Goal: Task Accomplishment & Management: Use online tool/utility

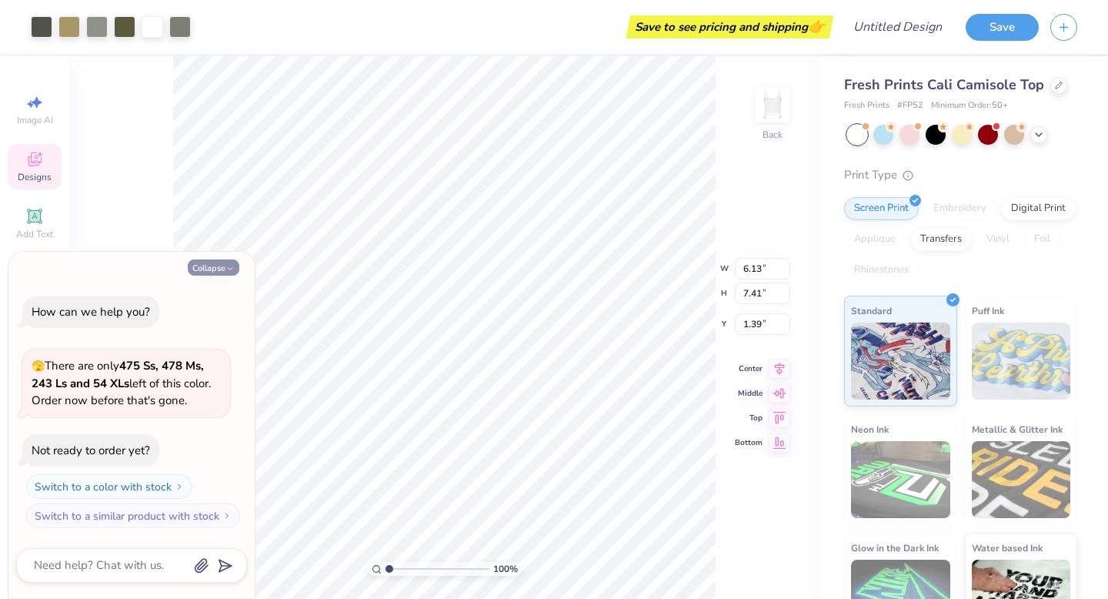
click at [231, 273] on button "Collapse" at bounding box center [214, 267] width 52 height 16
type textarea "x"
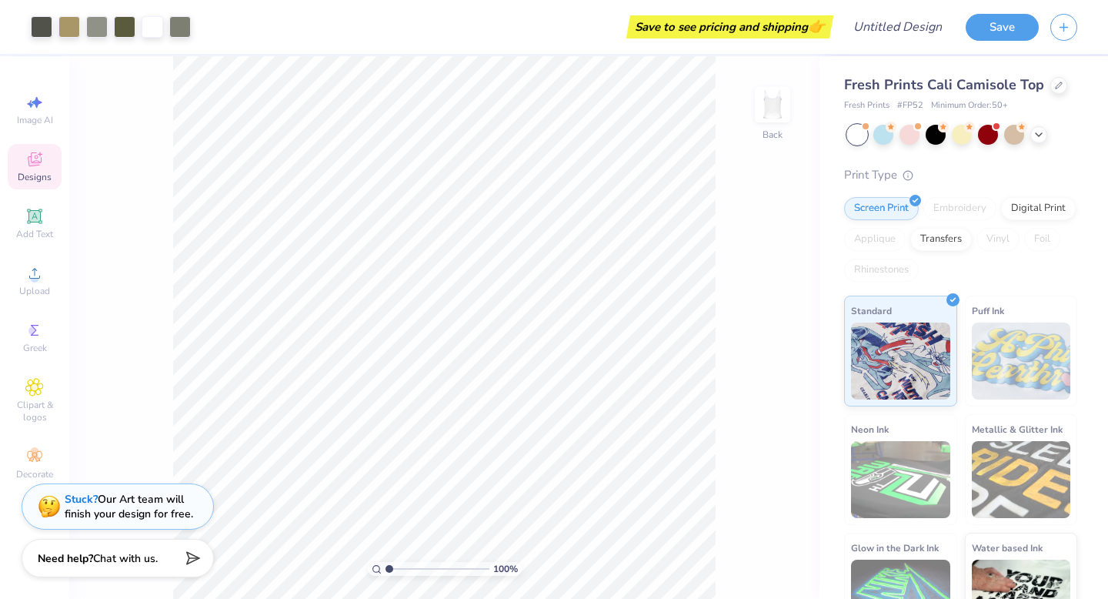
click at [42, 165] on icon at bounding box center [34, 159] width 18 height 18
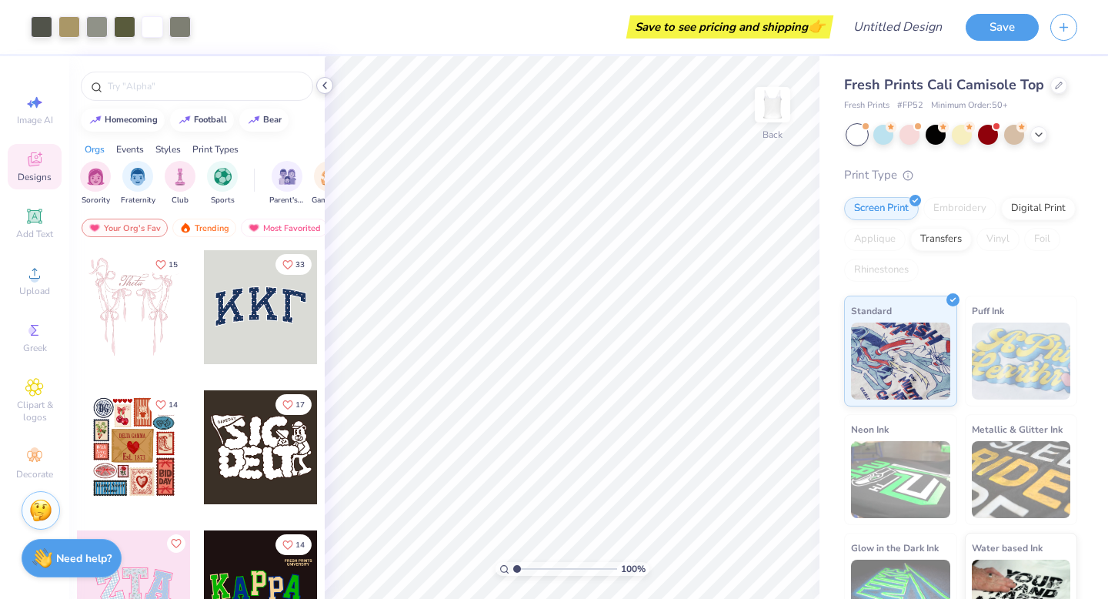
click at [327, 87] on icon at bounding box center [325, 85] width 12 height 12
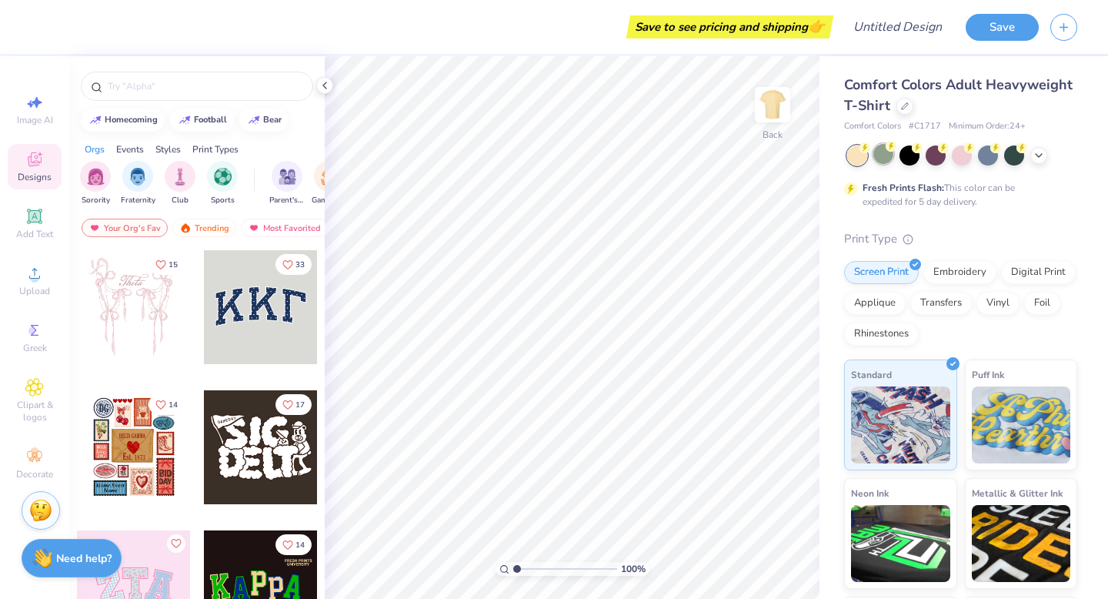
click at [884, 159] on div at bounding box center [884, 154] width 20 height 20
click at [1037, 161] on div at bounding box center [1039, 153] width 17 height 17
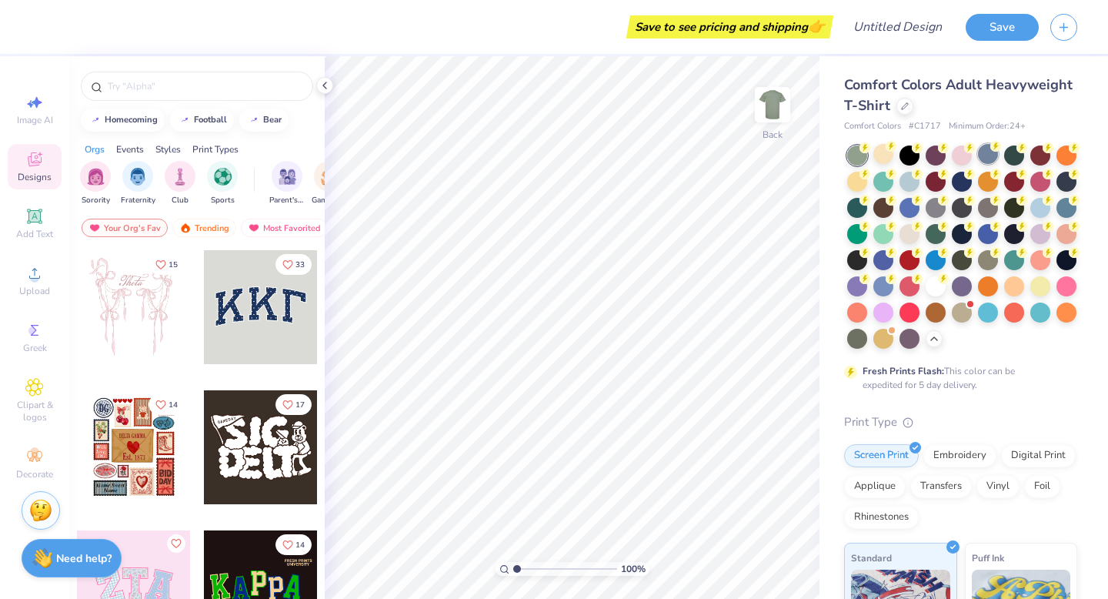
click at [987, 155] on div at bounding box center [988, 154] width 20 height 20
click at [1039, 209] on div at bounding box center [1041, 206] width 20 height 20
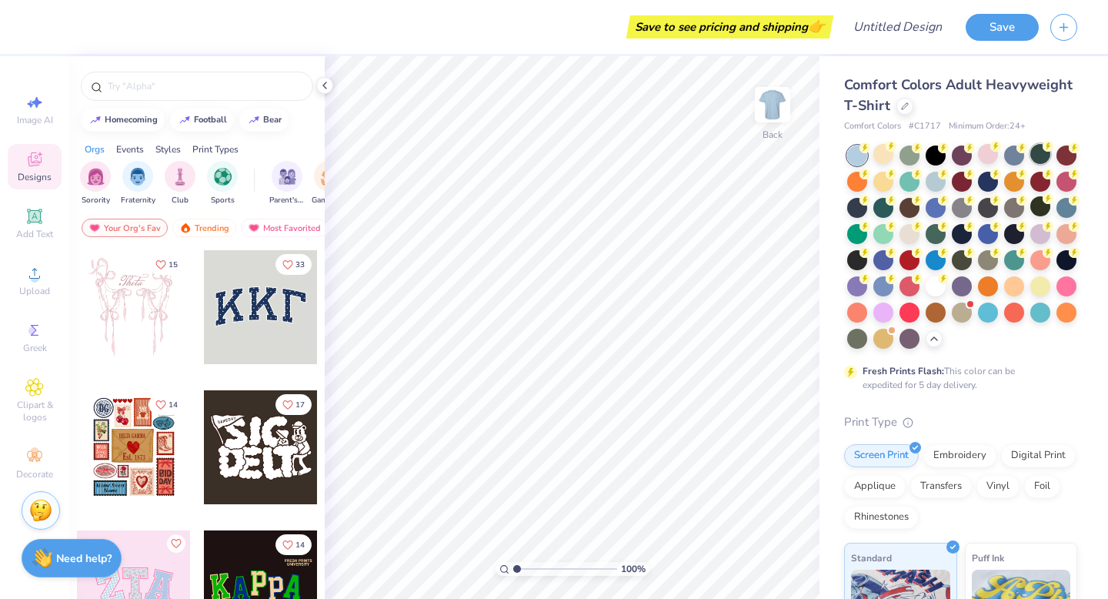
click at [1042, 157] on div at bounding box center [1041, 154] width 20 height 20
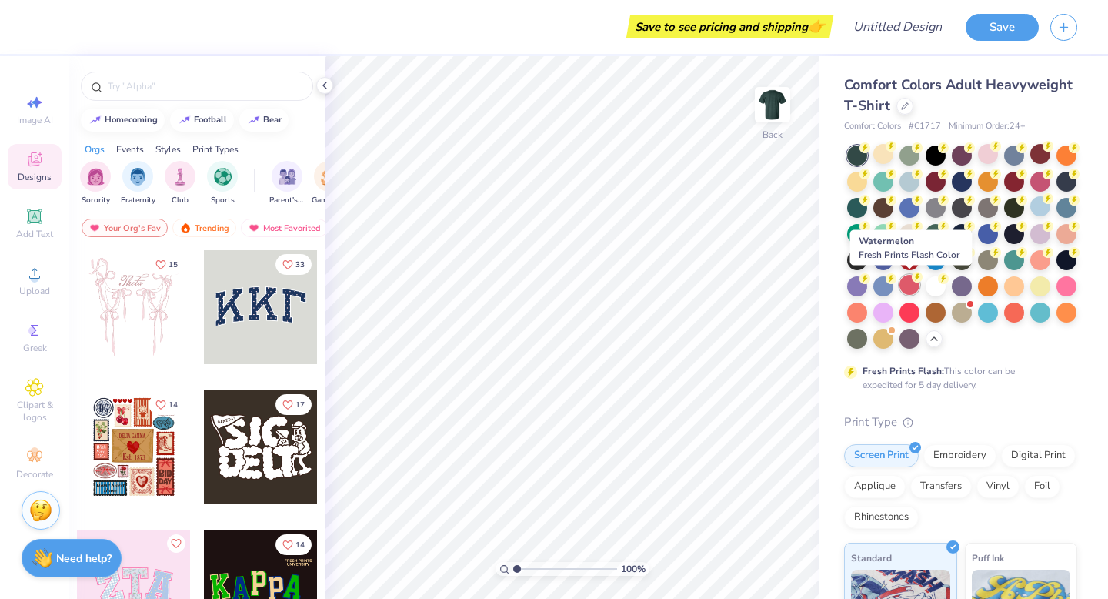
scroll to position [20, 0]
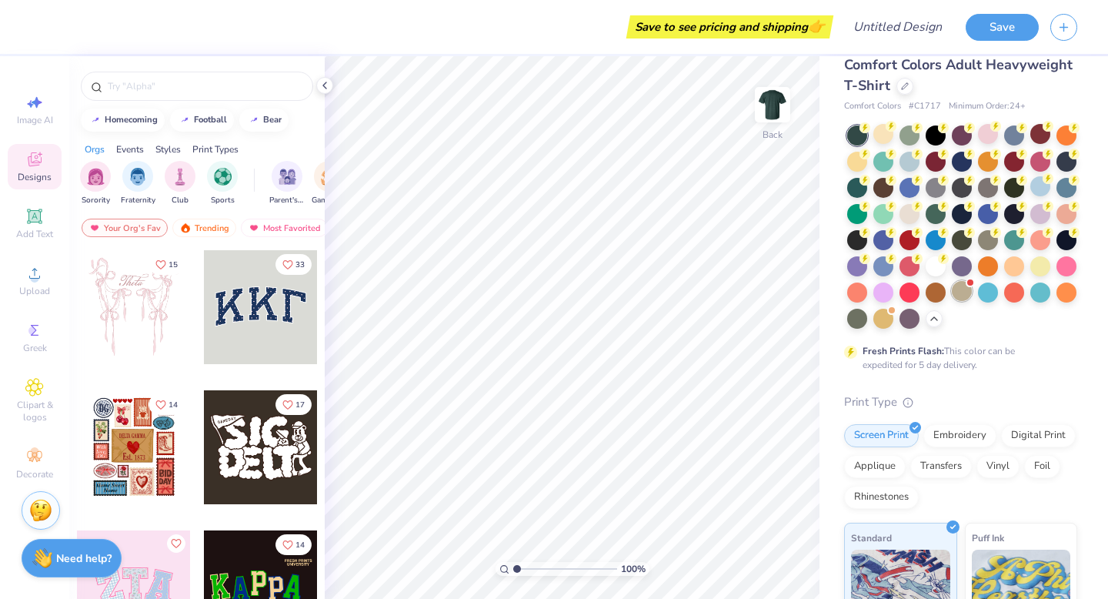
click at [959, 294] on div at bounding box center [962, 291] width 20 height 20
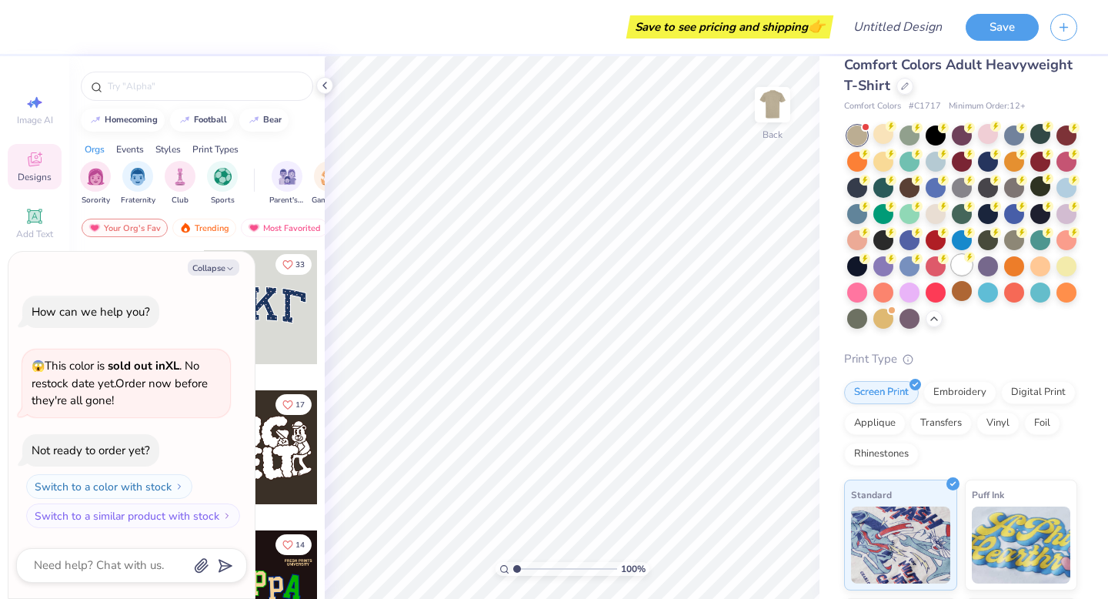
click at [959, 267] on div at bounding box center [962, 265] width 20 height 20
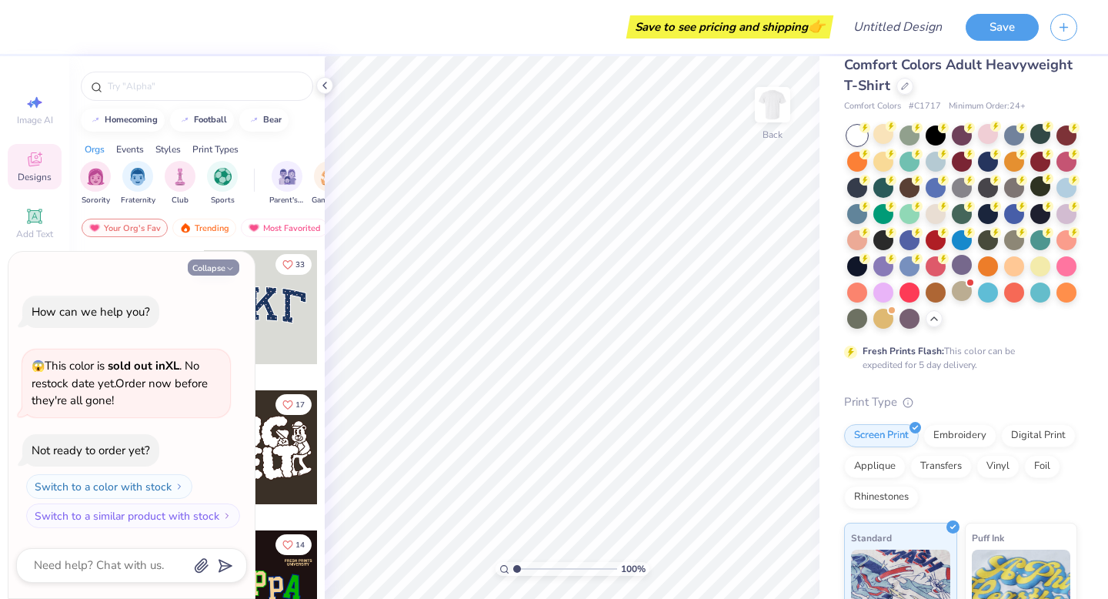
click at [227, 272] on icon "button" at bounding box center [230, 268] width 9 height 9
type textarea "x"
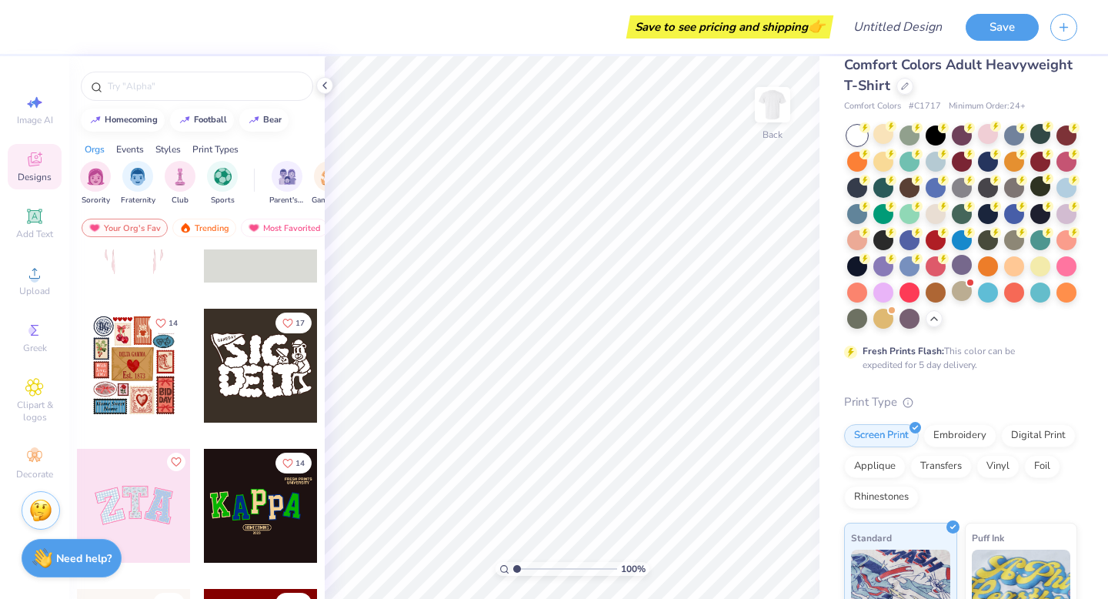
scroll to position [0, 0]
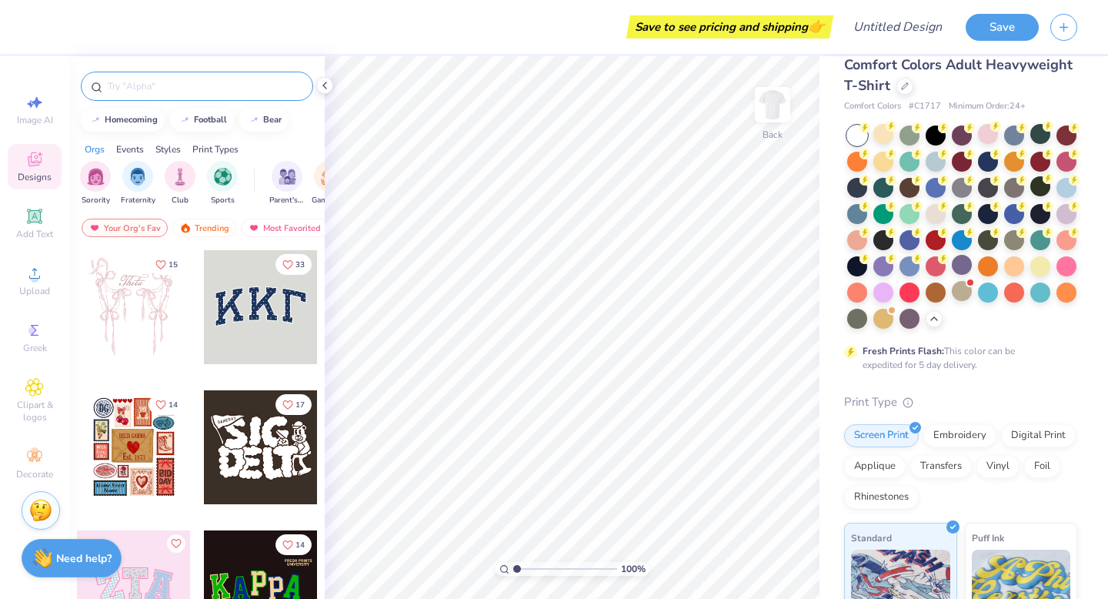
click at [179, 95] on div at bounding box center [197, 86] width 232 height 29
click at [173, 95] on div at bounding box center [197, 86] width 232 height 29
click at [170, 87] on input "text" at bounding box center [204, 86] width 197 height 15
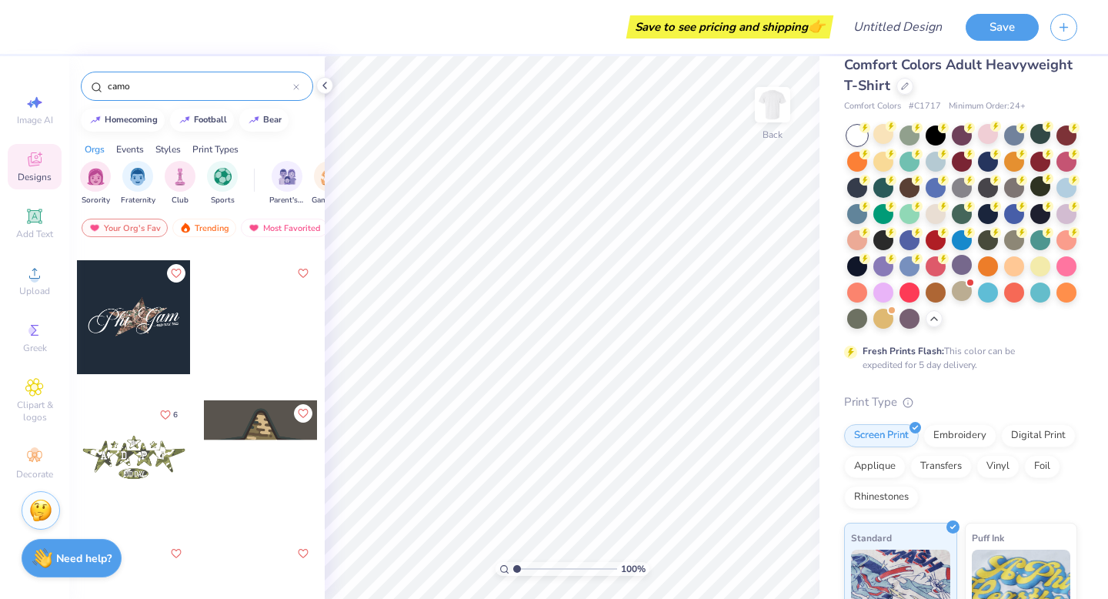
scroll to position [274, 0]
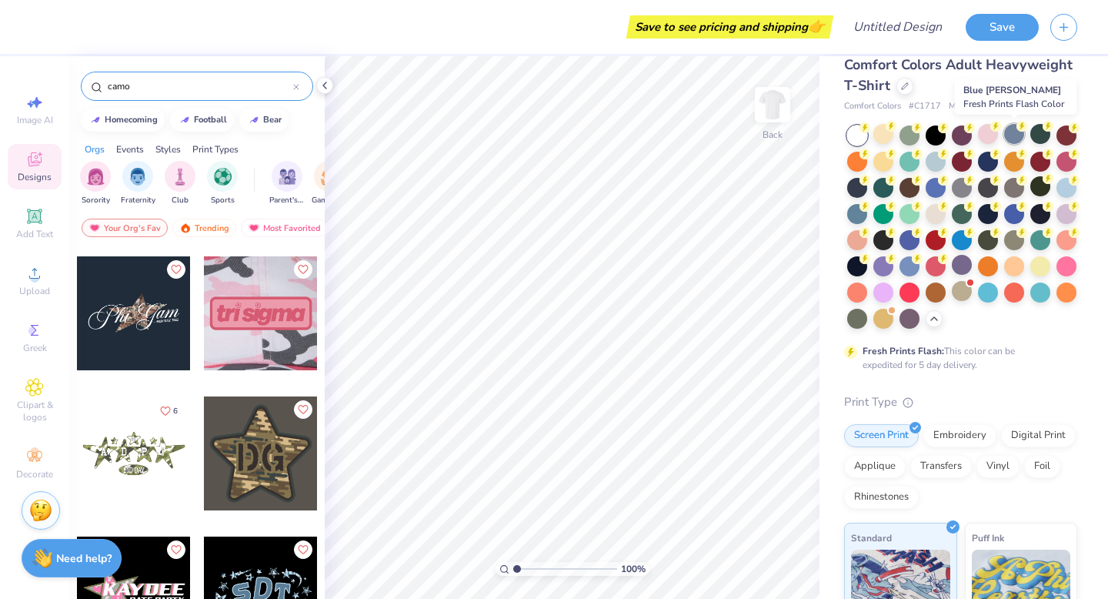
type input "camo"
click at [1017, 135] on div at bounding box center [1014, 134] width 20 height 20
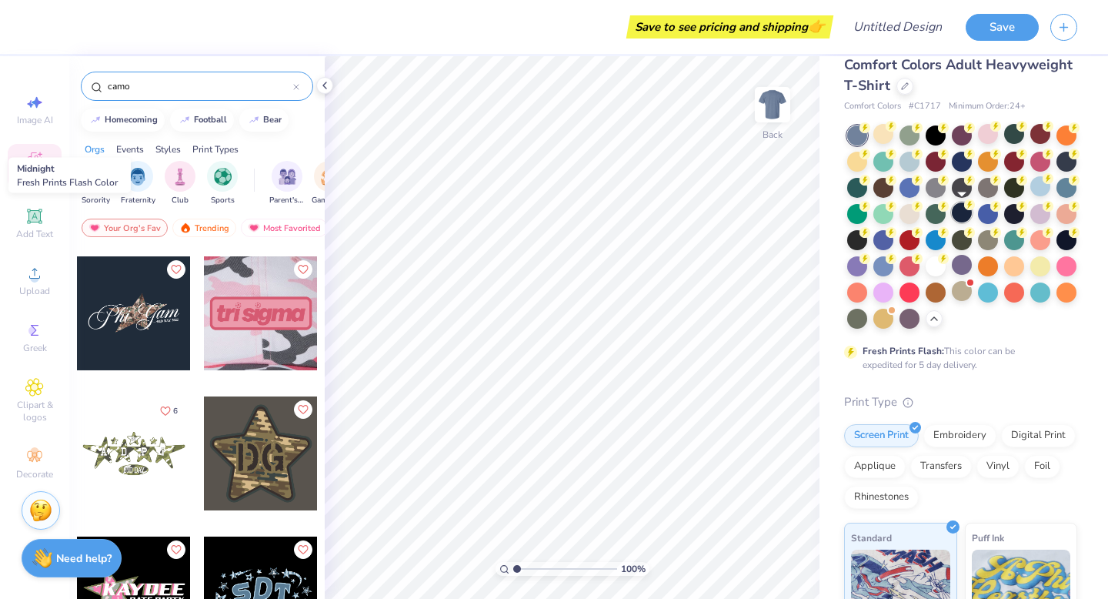
click at [962, 215] on div at bounding box center [962, 212] width 20 height 20
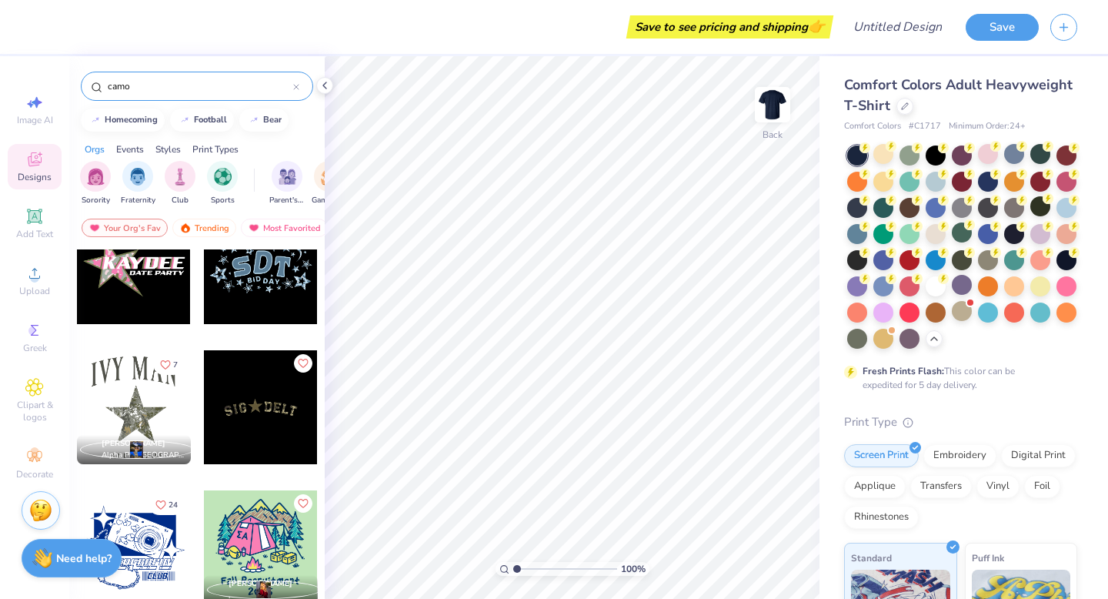
scroll to position [602, 0]
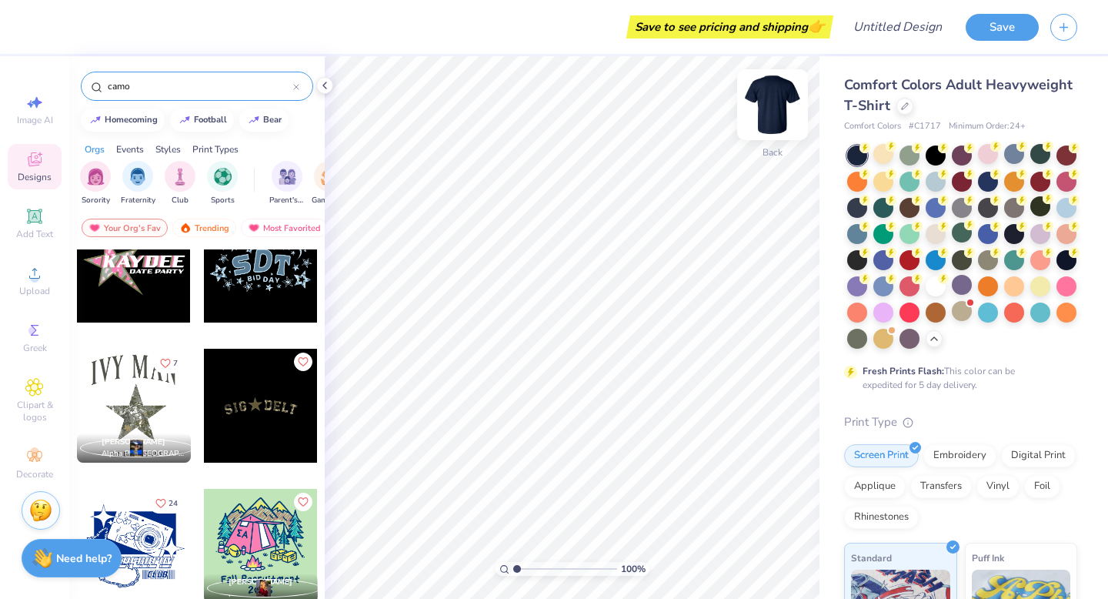
click at [774, 108] on img at bounding box center [773, 105] width 62 height 62
click at [129, 385] on div at bounding box center [134, 406] width 114 height 114
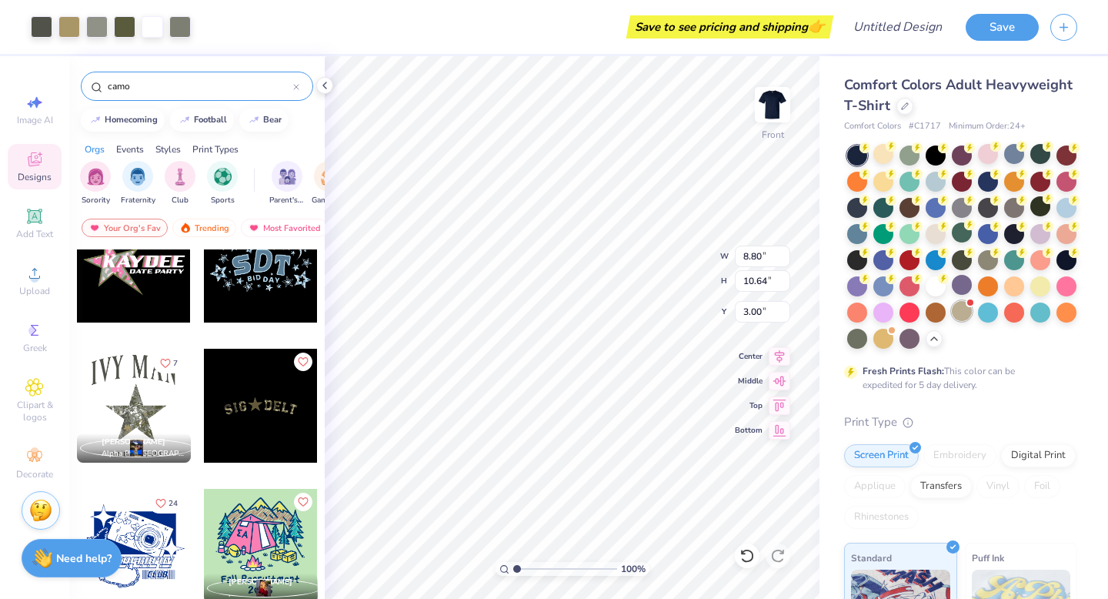
click at [963, 311] on div at bounding box center [962, 311] width 20 height 20
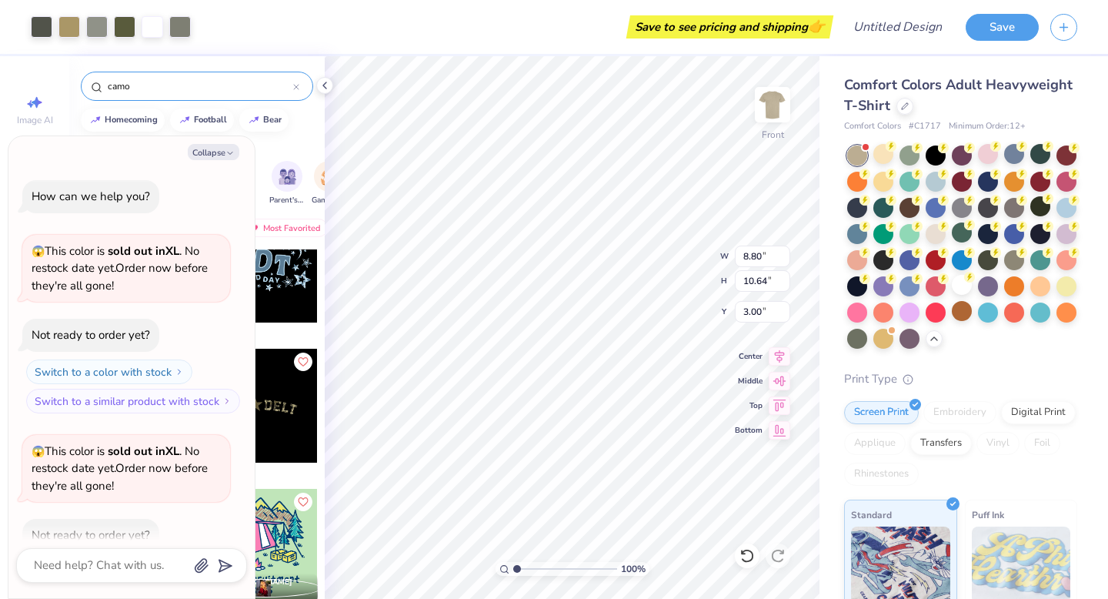
scroll to position [85, 0]
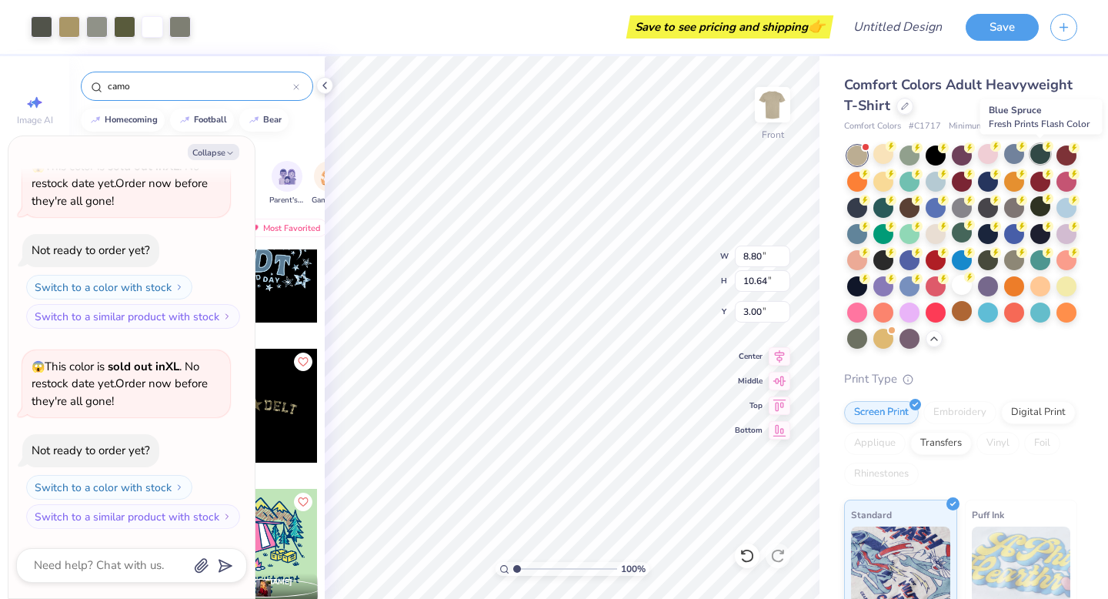
click at [1041, 159] on div at bounding box center [1041, 154] width 20 height 20
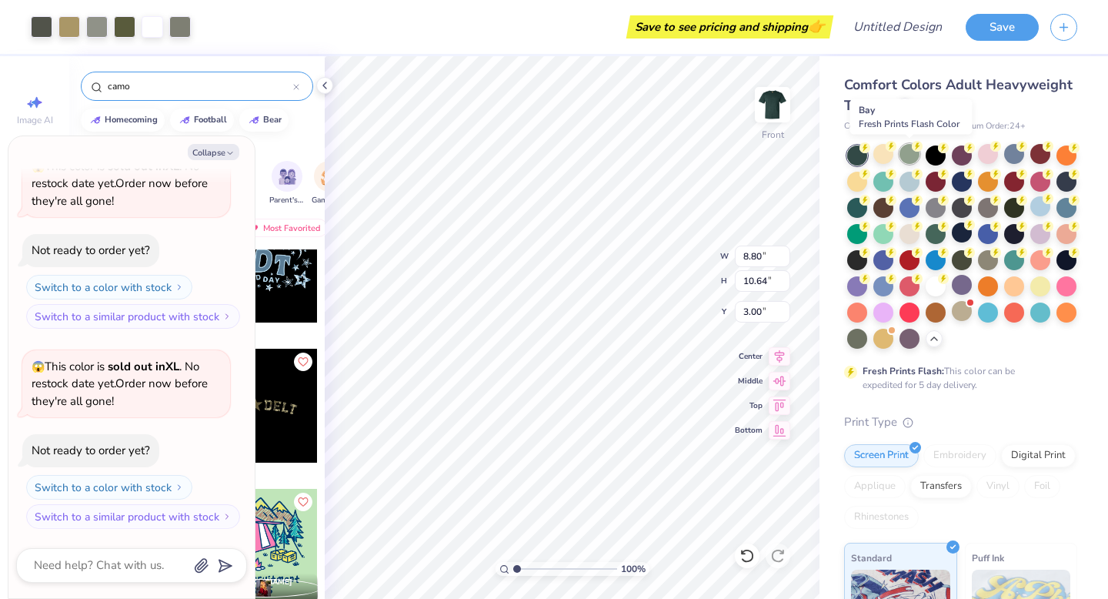
click at [915, 157] on div at bounding box center [910, 154] width 20 height 20
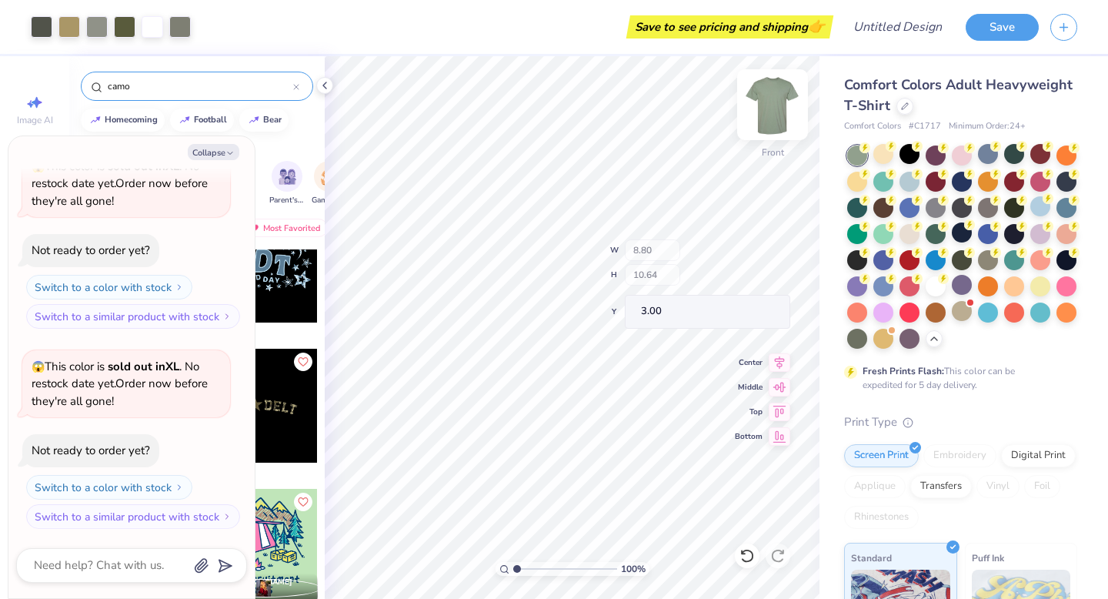
type textarea "x"
type input "3.17"
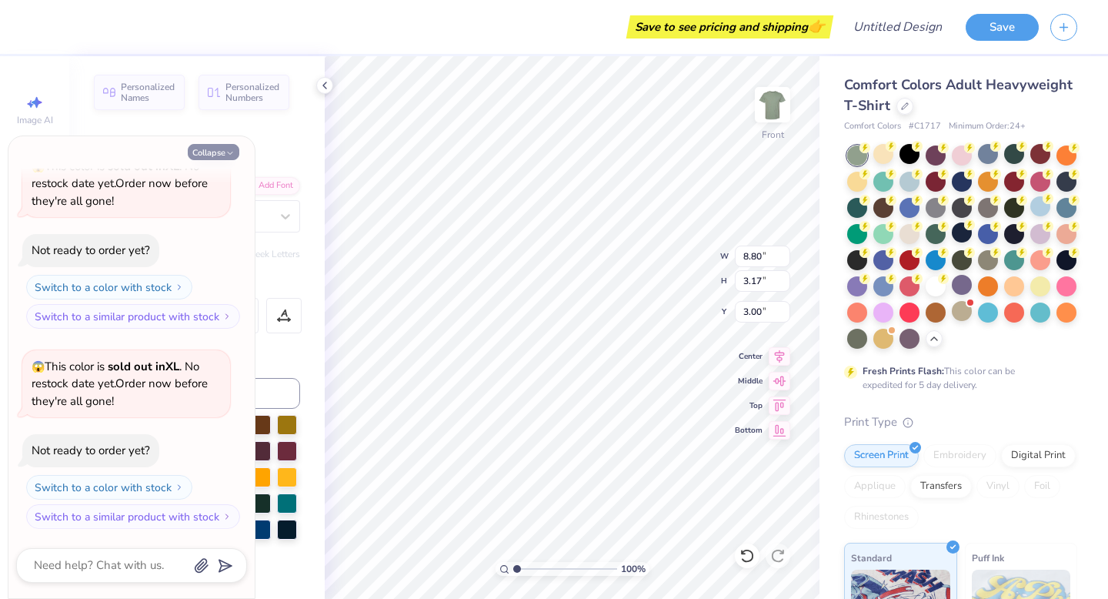
click at [196, 148] on button "Collapse" at bounding box center [214, 152] width 52 height 16
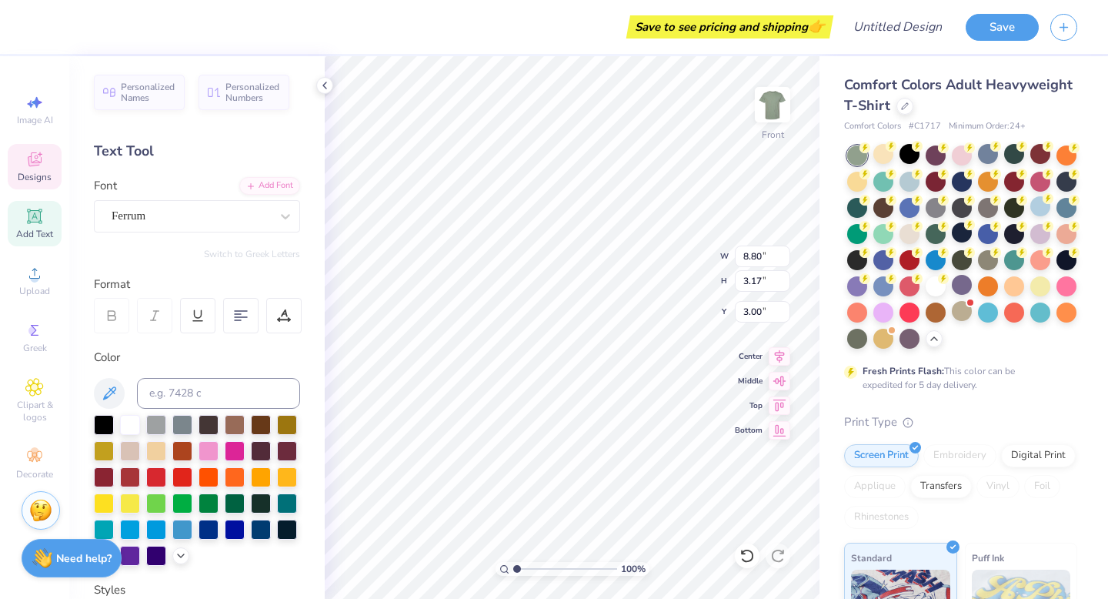
type textarea "x"
click at [223, 150] on button "Collapse" at bounding box center [214, 152] width 52 height 16
click at [179, 214] on div "Ferrum" at bounding box center [191, 216] width 162 height 24
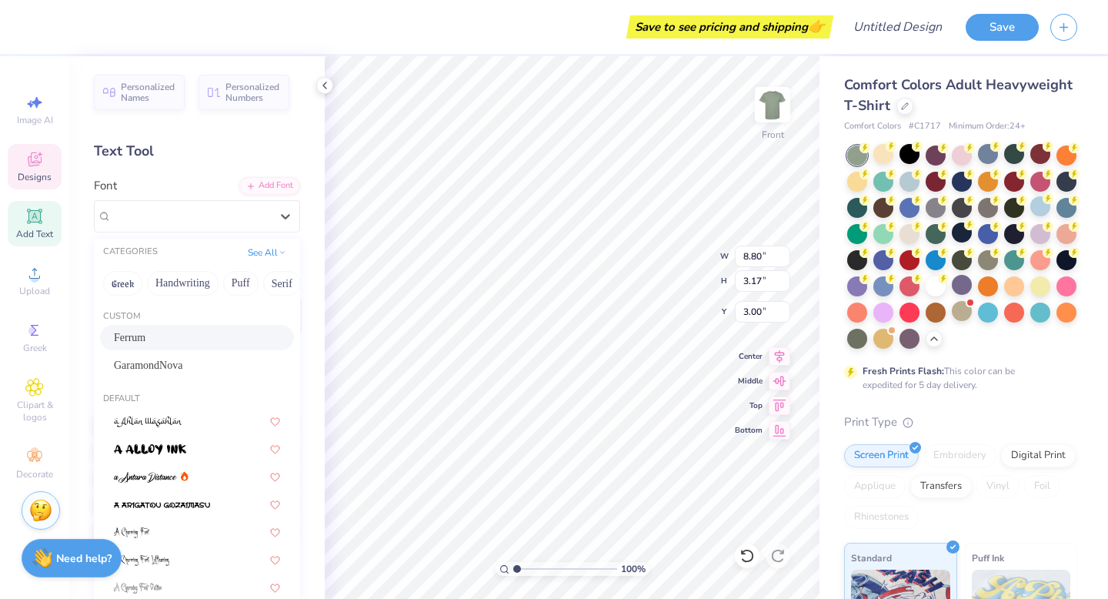
click at [177, 185] on div "Font option Ferrum selected, 1 of 313. 313 results available. Use Up and Down t…" at bounding box center [197, 204] width 206 height 55
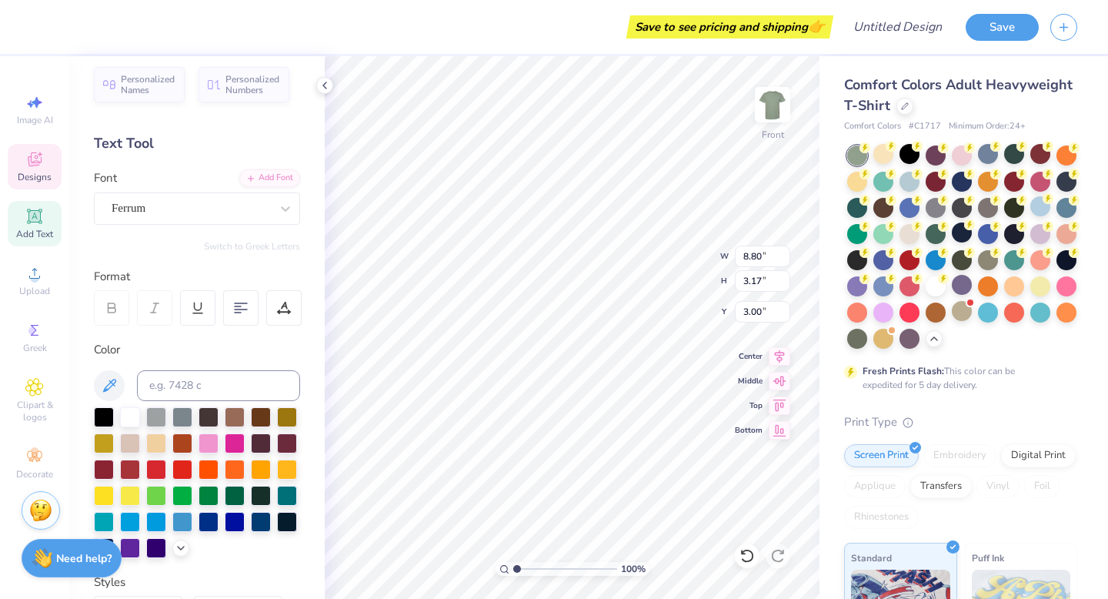
scroll to position [0, 0]
type textarea "I"
type textarea "GPHI [PERSON_NAME]"
type textarea "GAMMA PHI BETA"
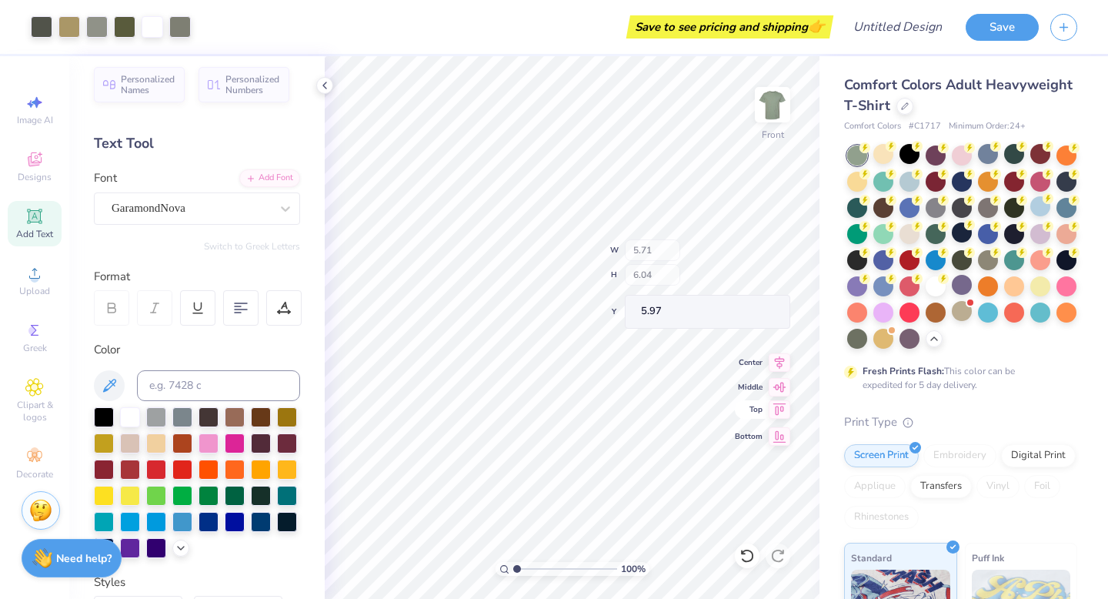
type input "5.71"
type input "6.04"
type input "5.97"
click at [42, 282] on div "Upload" at bounding box center [35, 280] width 54 height 45
click at [35, 400] on span "Clipart & logos" at bounding box center [35, 411] width 54 height 25
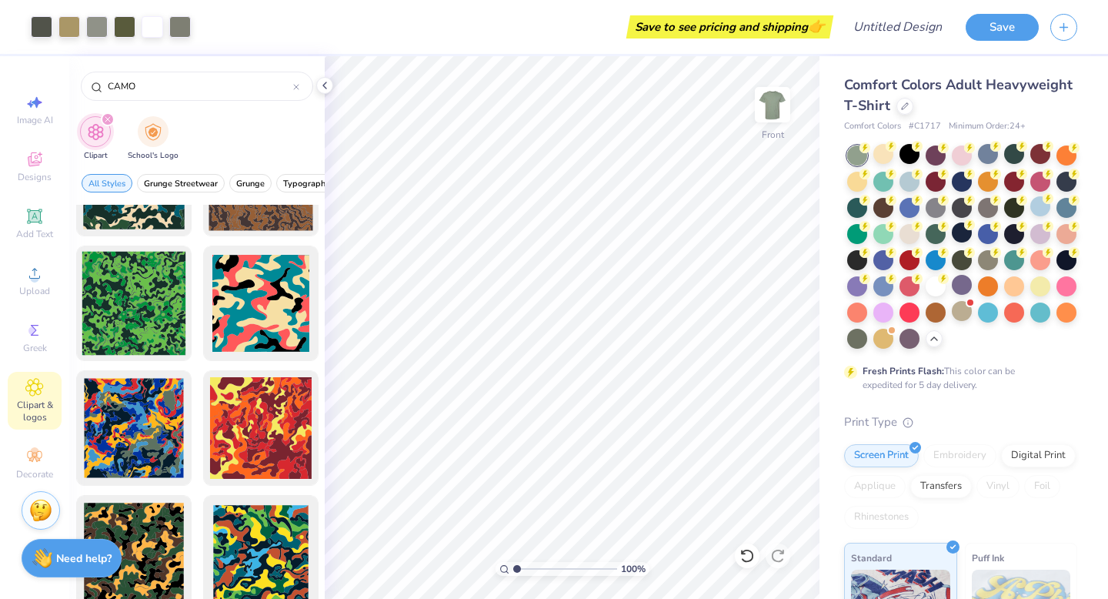
scroll to position [0, 0]
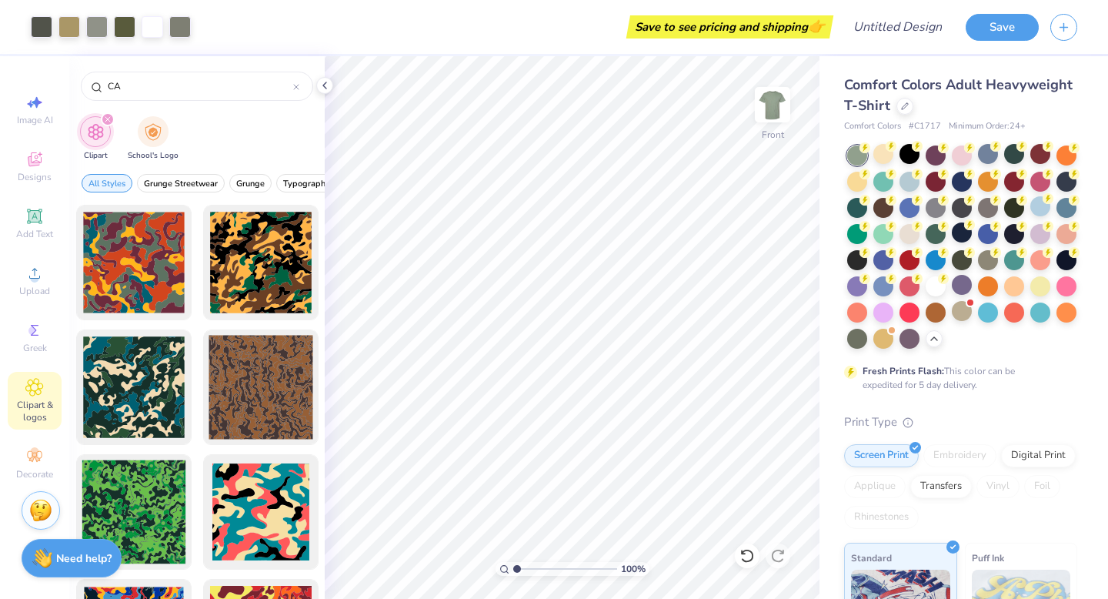
type input "C"
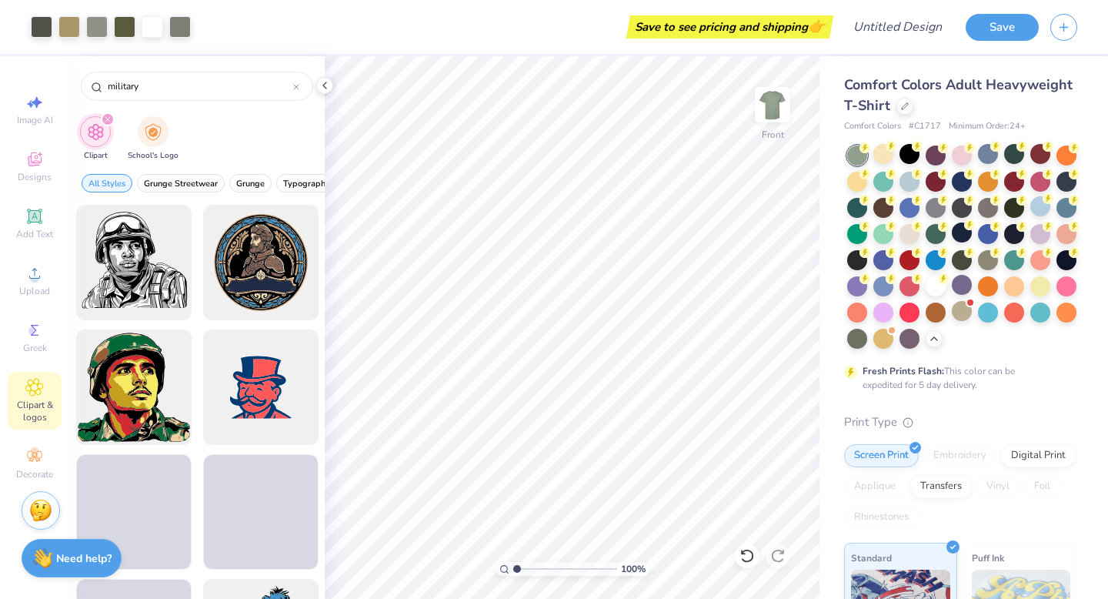
scroll to position [500, 0]
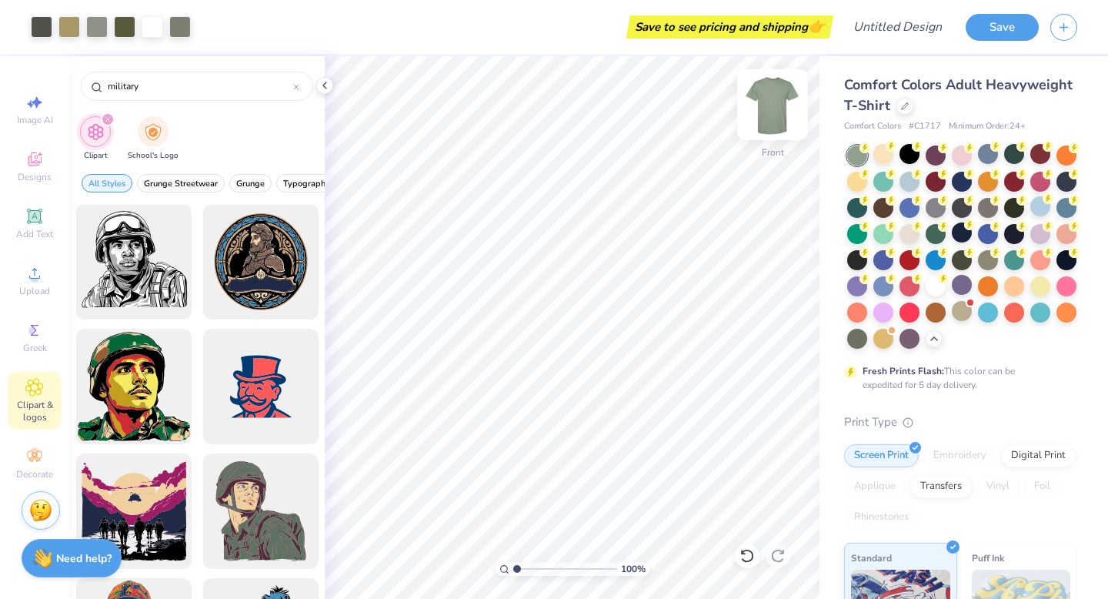
click at [773, 110] on img at bounding box center [773, 105] width 62 height 62
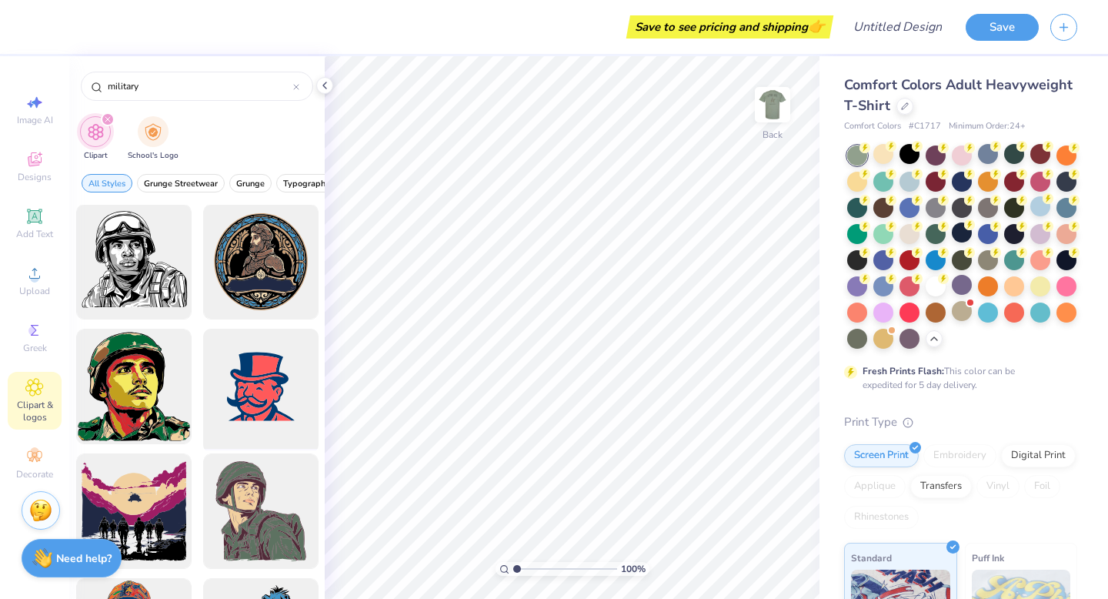
scroll to position [603, 0]
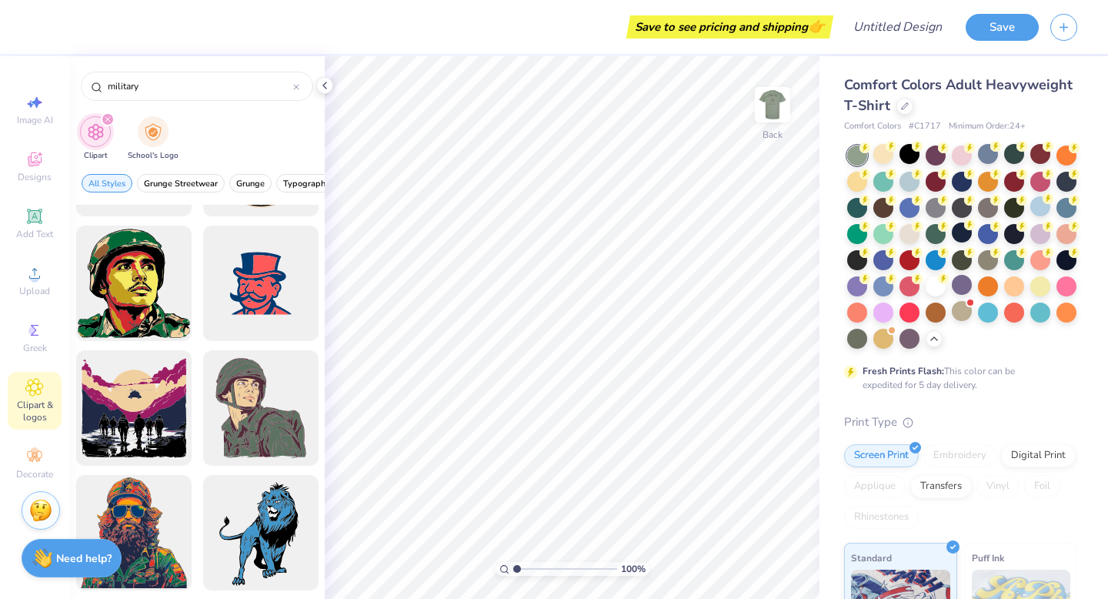
drag, startPoint x: 209, startPoint y: 92, endPoint x: 49, endPoint y: 85, distance: 160.2
click at [48, 86] on div "Save to see pricing and shipping 👉 Design Title Save Image AI Designs Add Text …" at bounding box center [554, 299] width 1108 height 599
type input "dog tags"
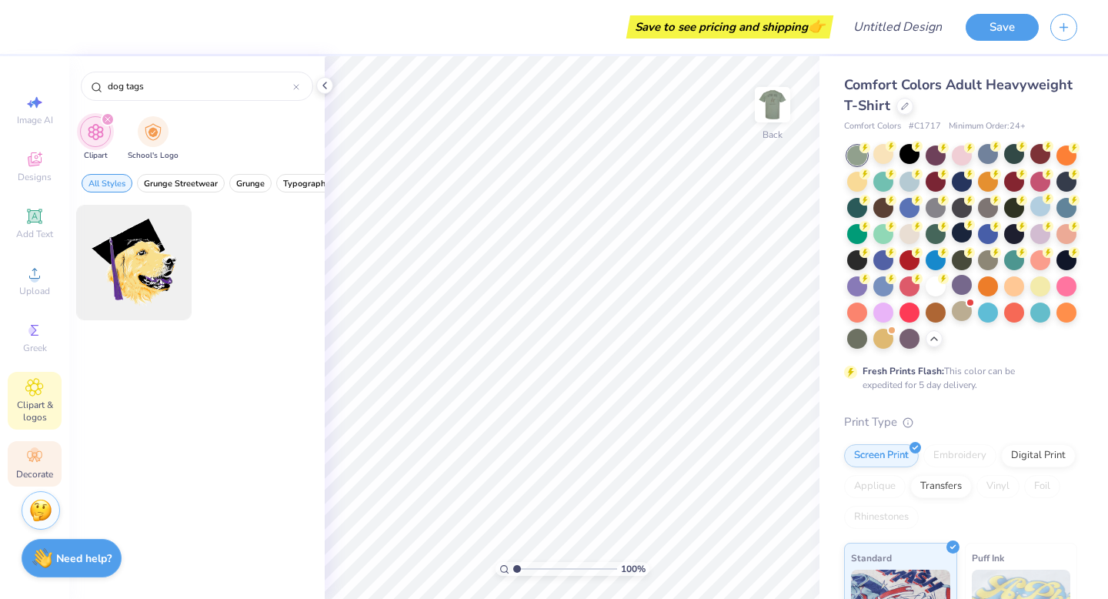
click at [35, 464] on icon at bounding box center [34, 456] width 18 height 18
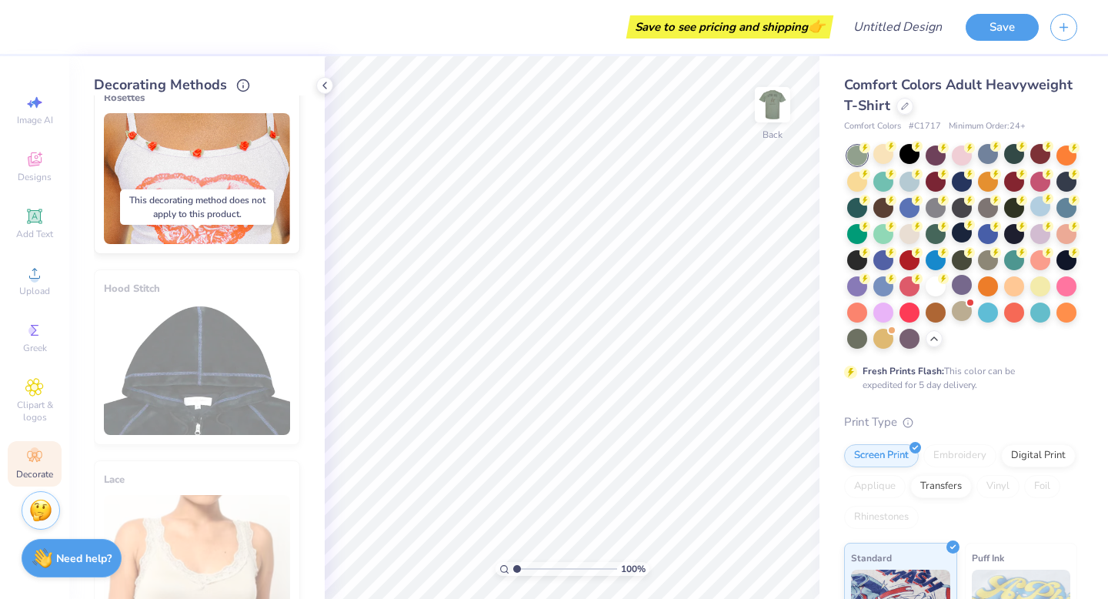
scroll to position [845, 0]
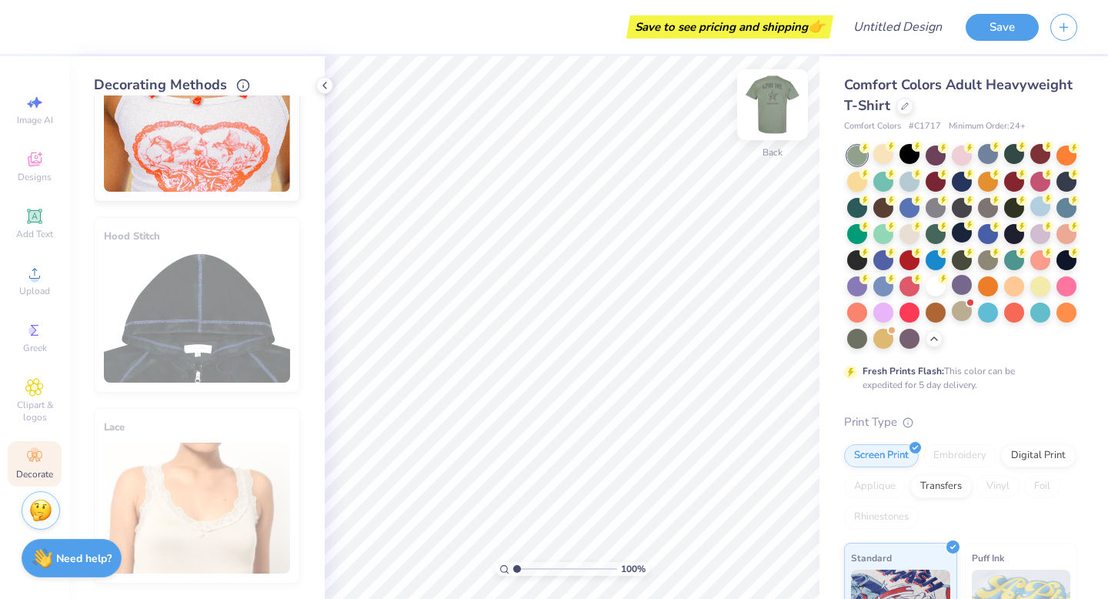
click at [767, 110] on img at bounding box center [773, 105] width 62 height 62
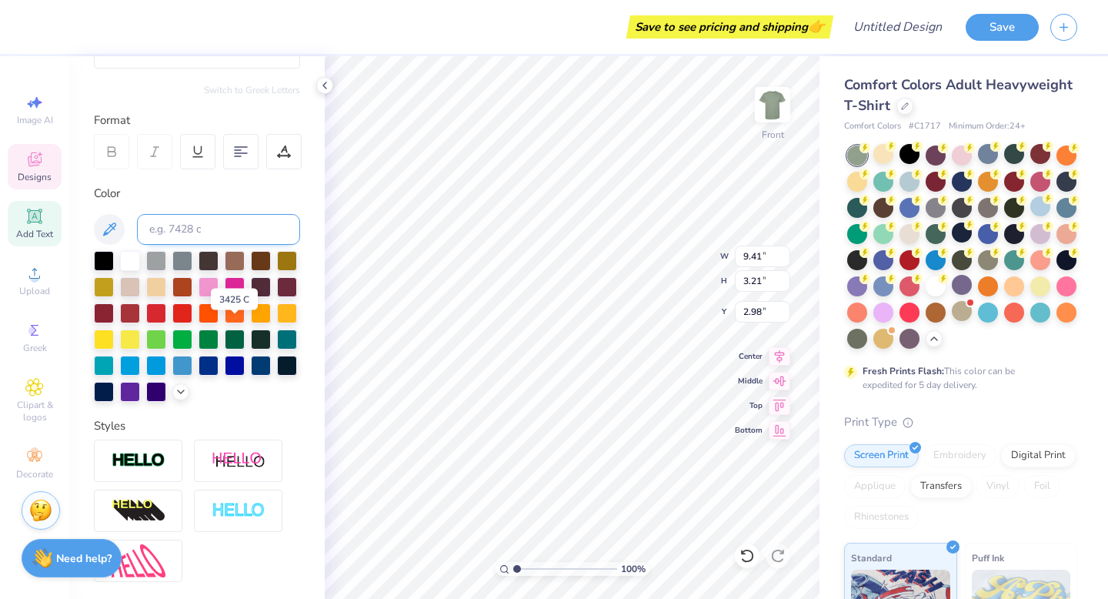
scroll to position [172, 0]
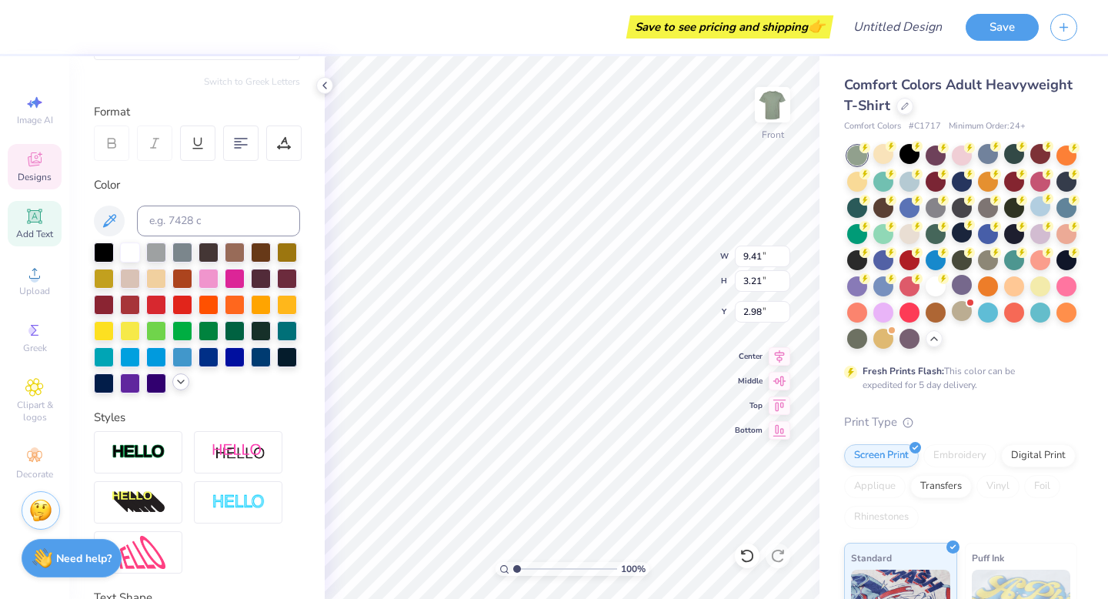
click at [176, 380] on icon at bounding box center [181, 382] width 12 height 12
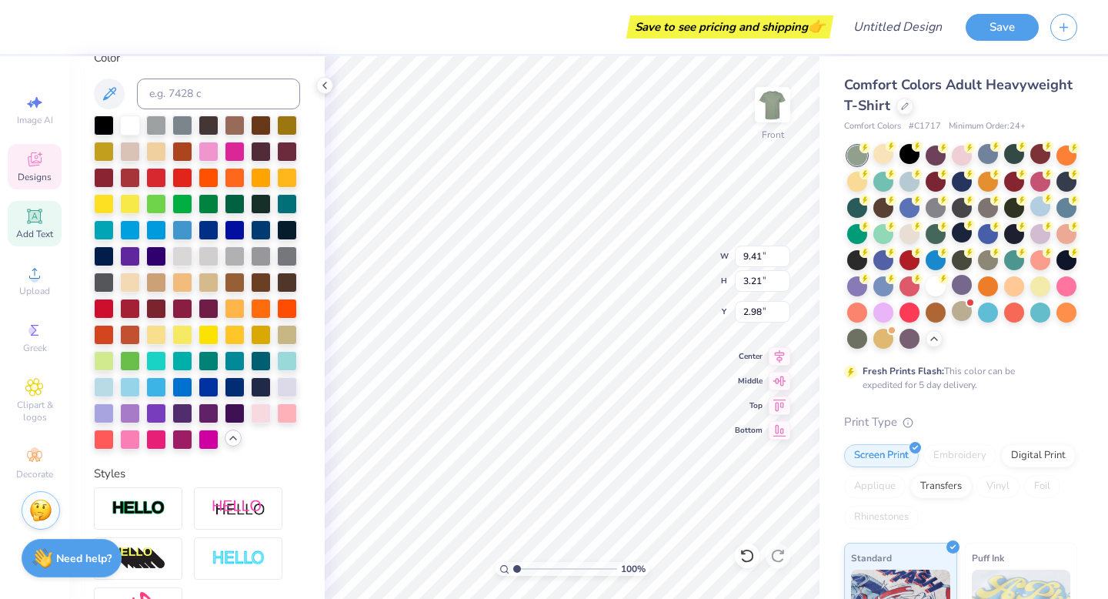
scroll to position [291, 0]
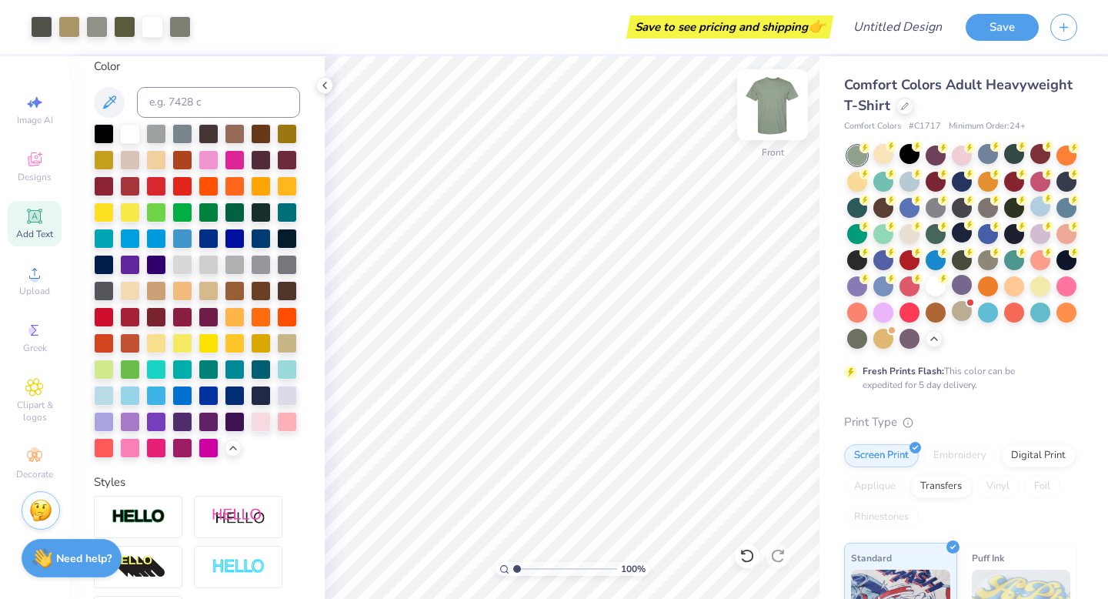
click at [767, 107] on img at bounding box center [773, 105] width 62 height 62
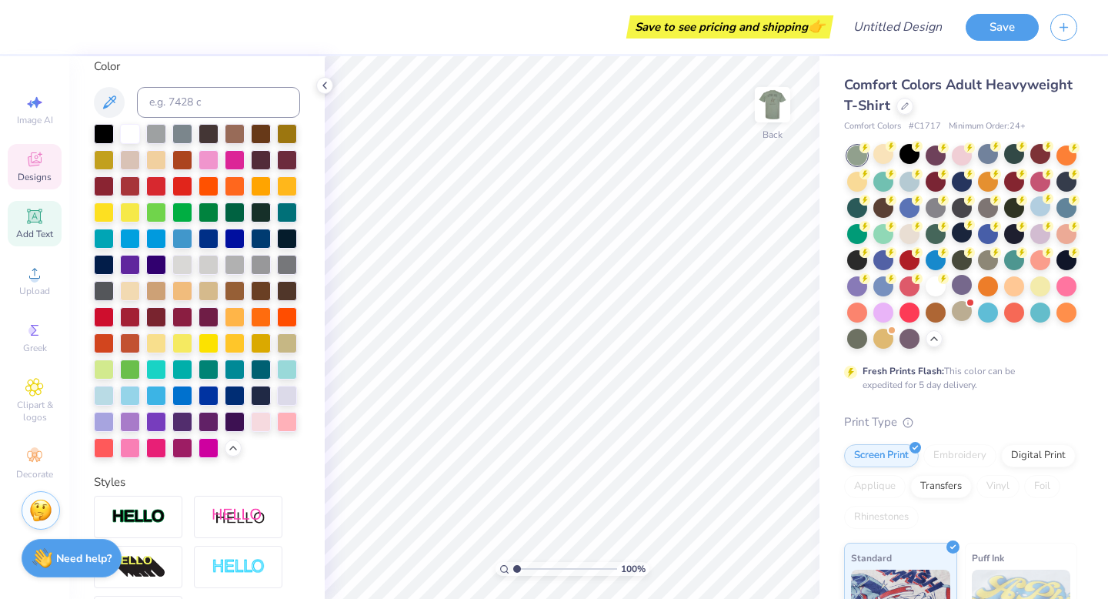
click at [29, 168] on icon at bounding box center [34, 159] width 18 height 18
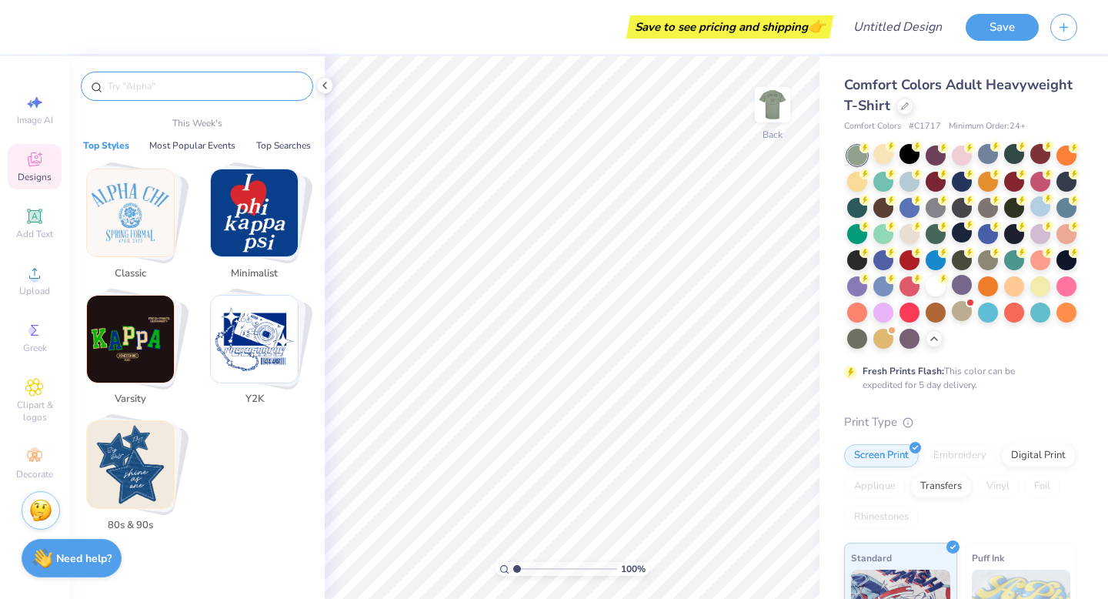
click at [178, 91] on input "text" at bounding box center [204, 86] width 197 height 15
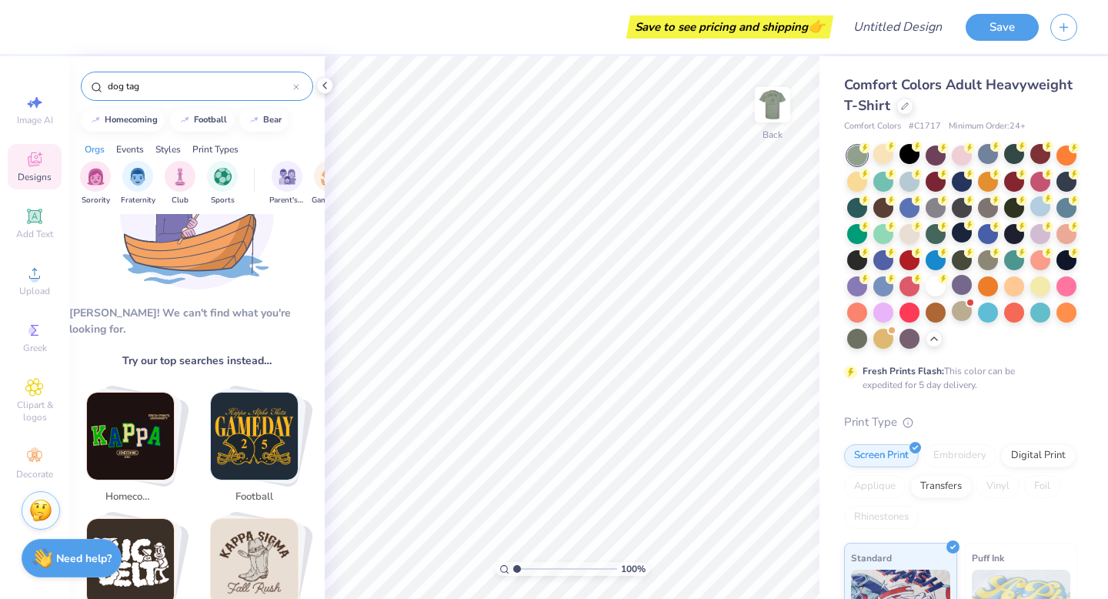
scroll to position [95, 0]
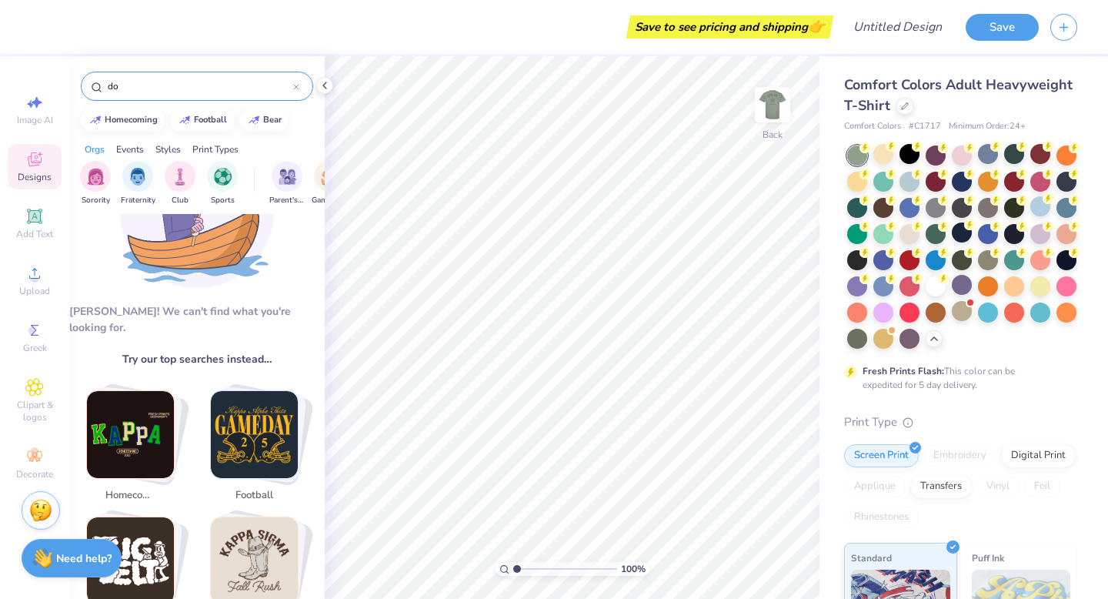
type input "d"
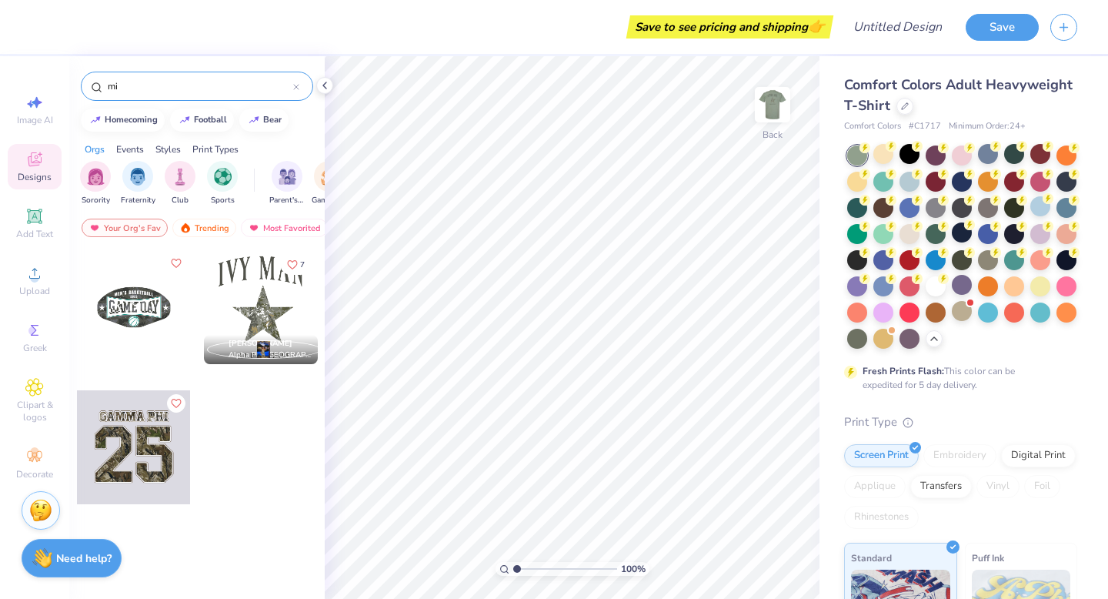
type input "m"
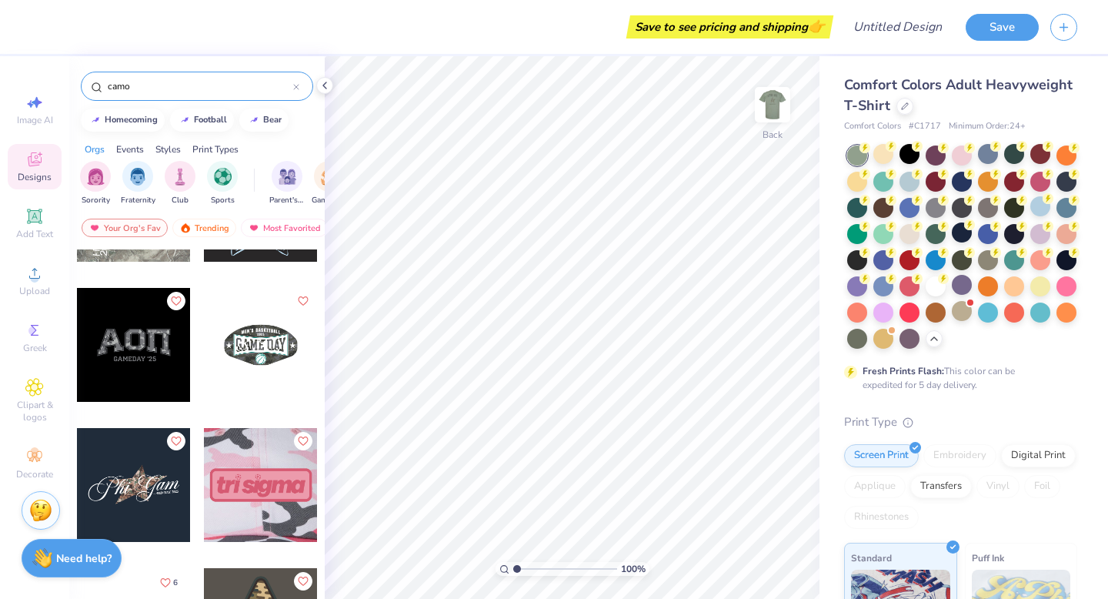
scroll to position [108, 0]
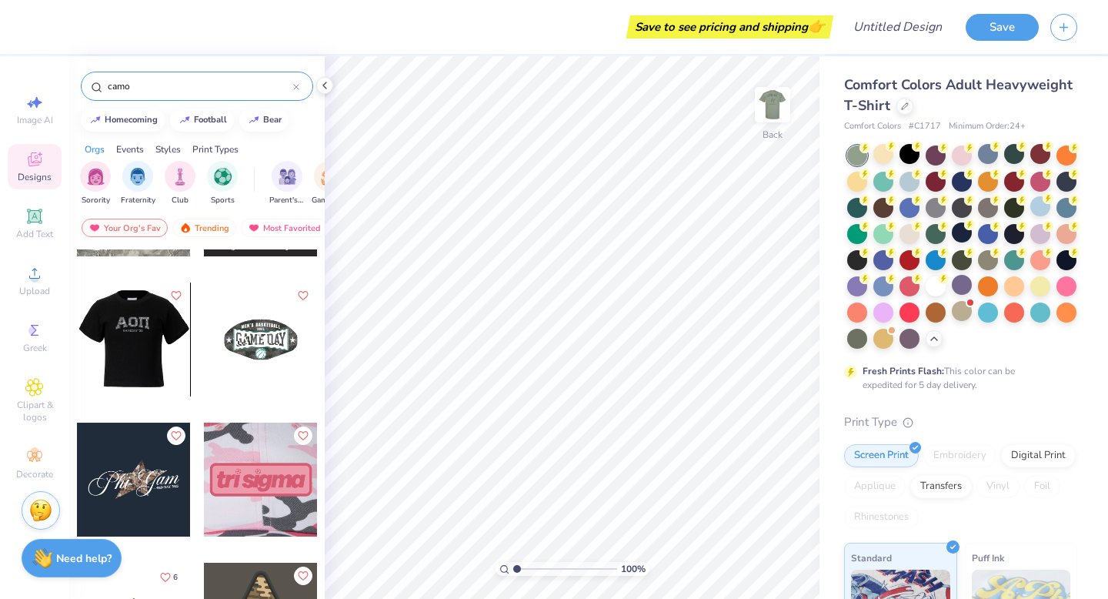
type input "camo"
click at [132, 323] on div at bounding box center [133, 339] width 114 height 114
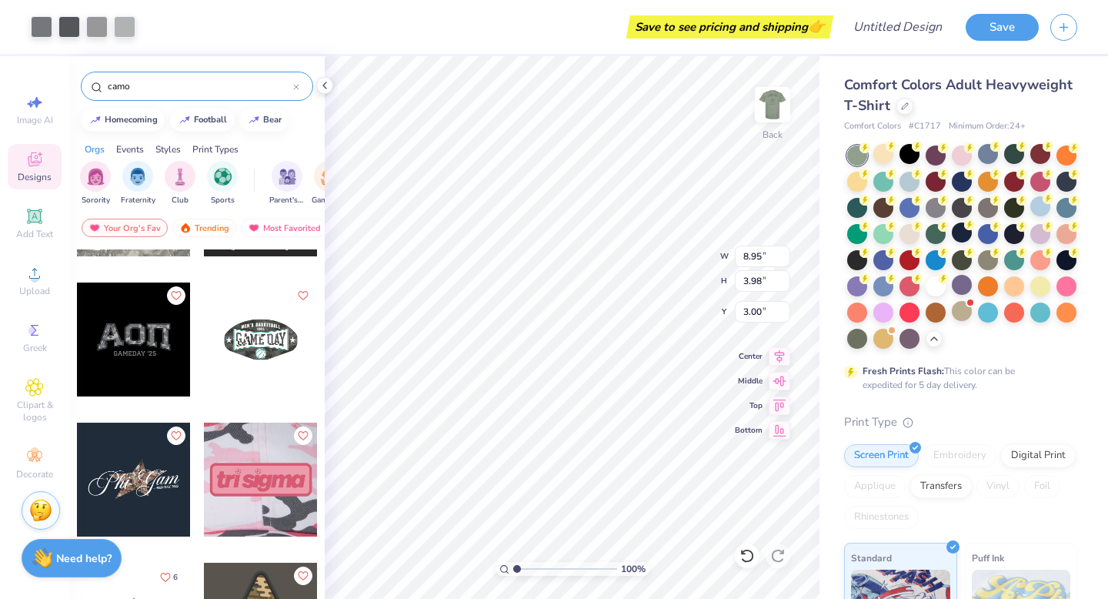
type input "4.80"
type input "2.13"
type input "3.00"
type input "5.51"
type input "2.45"
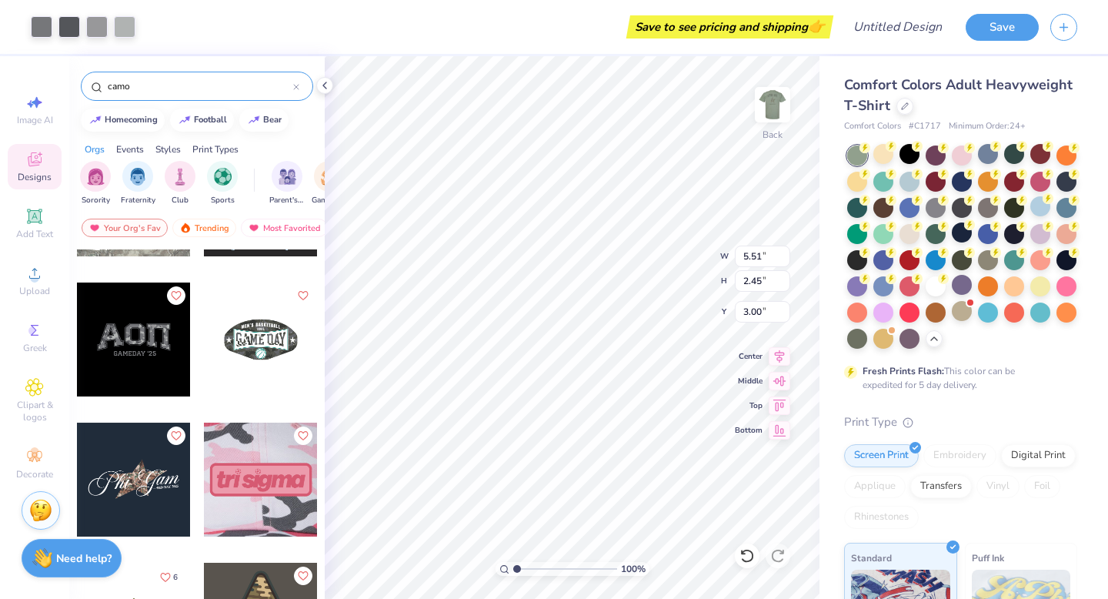
type input "3.17"
type input "0.37"
type input "5.08"
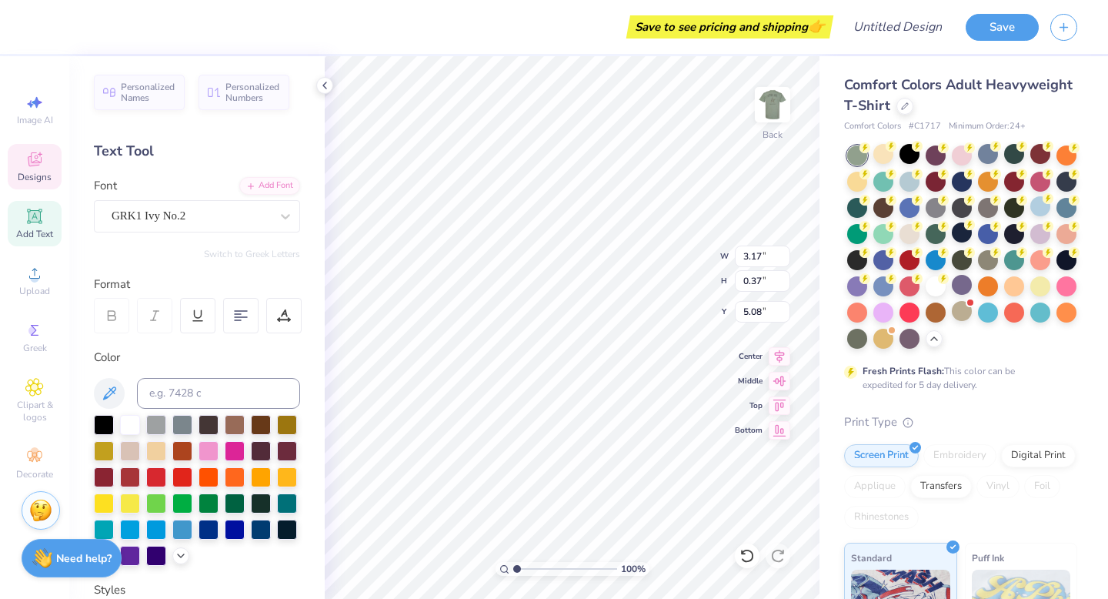
scroll to position [0, 0]
type textarea "2025"
click at [36, 329] on circle at bounding box center [32, 330] width 8 height 8
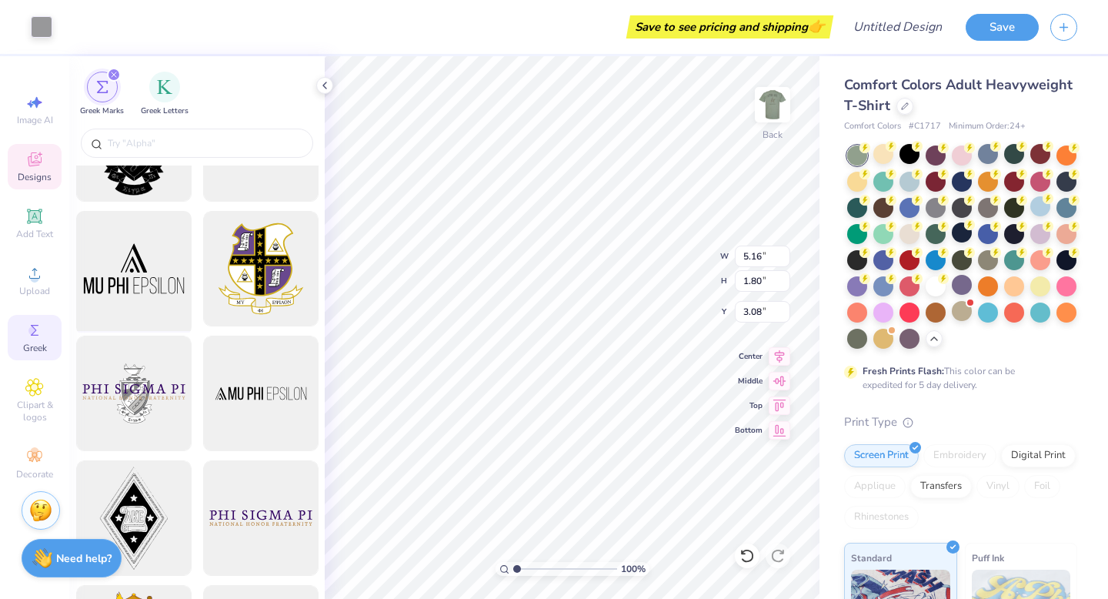
scroll to position [76, 0]
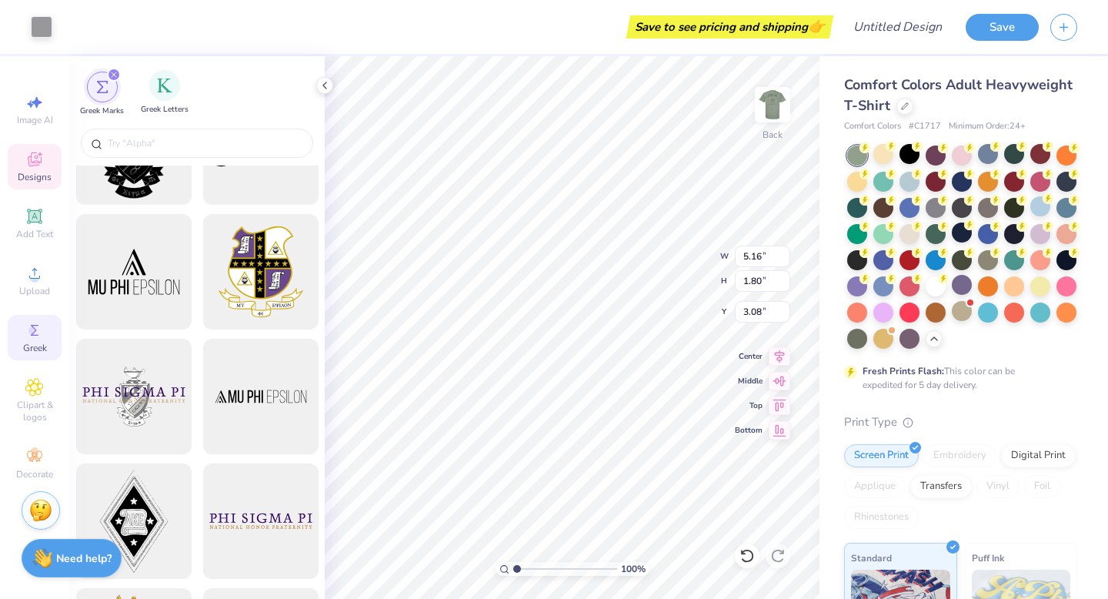
click at [160, 104] on div "Greek Letters" at bounding box center [165, 92] width 48 height 45
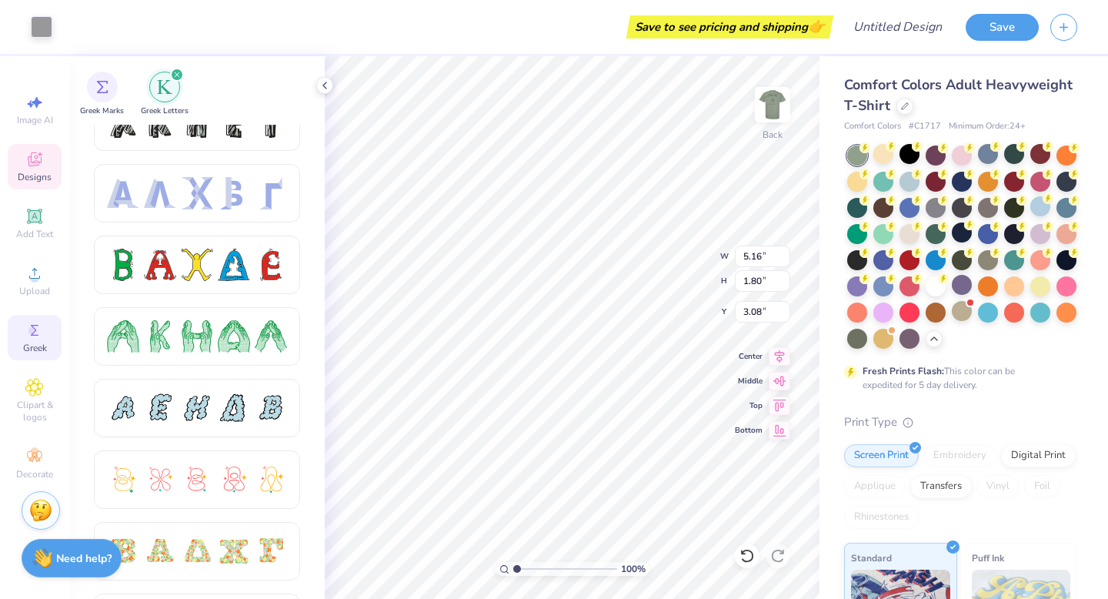
scroll to position [127, 0]
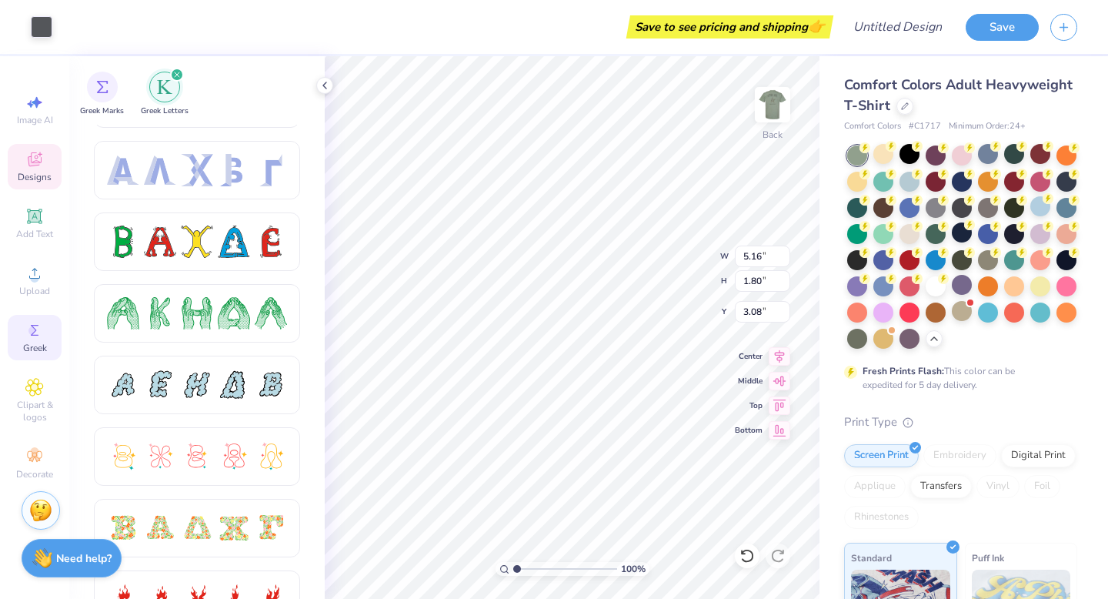
type input "5.51"
type input "2.07"
type input "3.00"
type input "5.34"
type input "1.89"
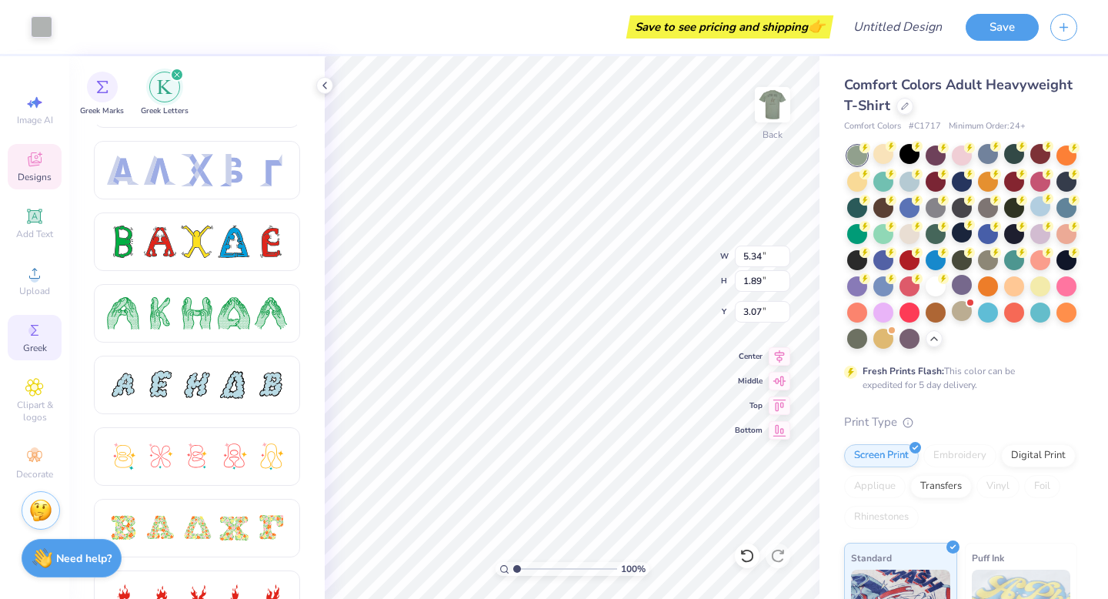
type input "3.00"
type input "5.51"
type input "2.07"
type input "5.34"
type input "1.89"
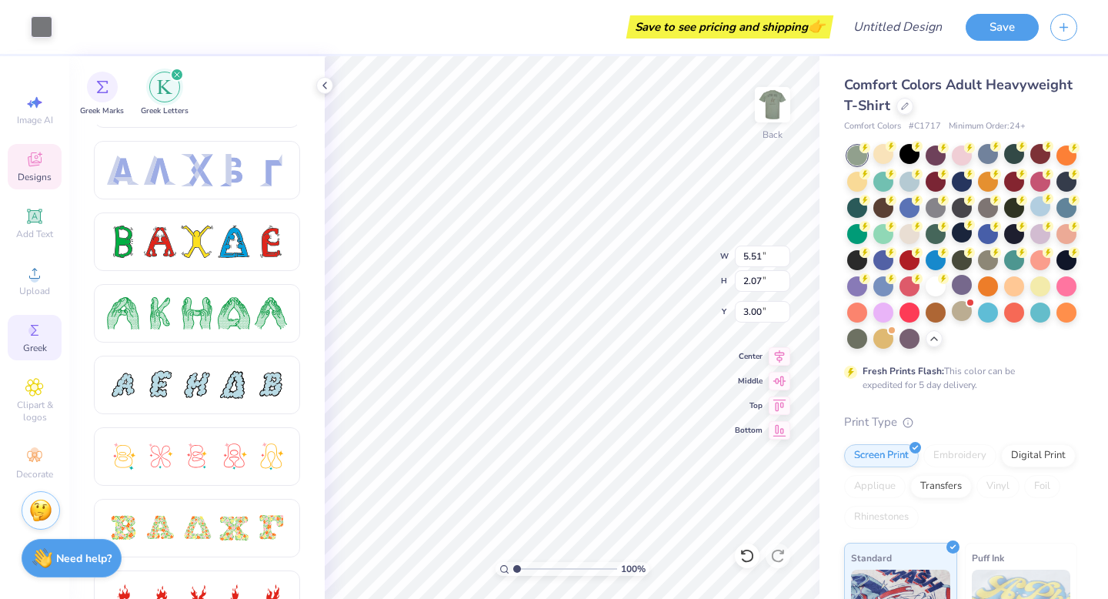
type input "3.07"
click at [320, 88] on icon at bounding box center [325, 85] width 12 height 12
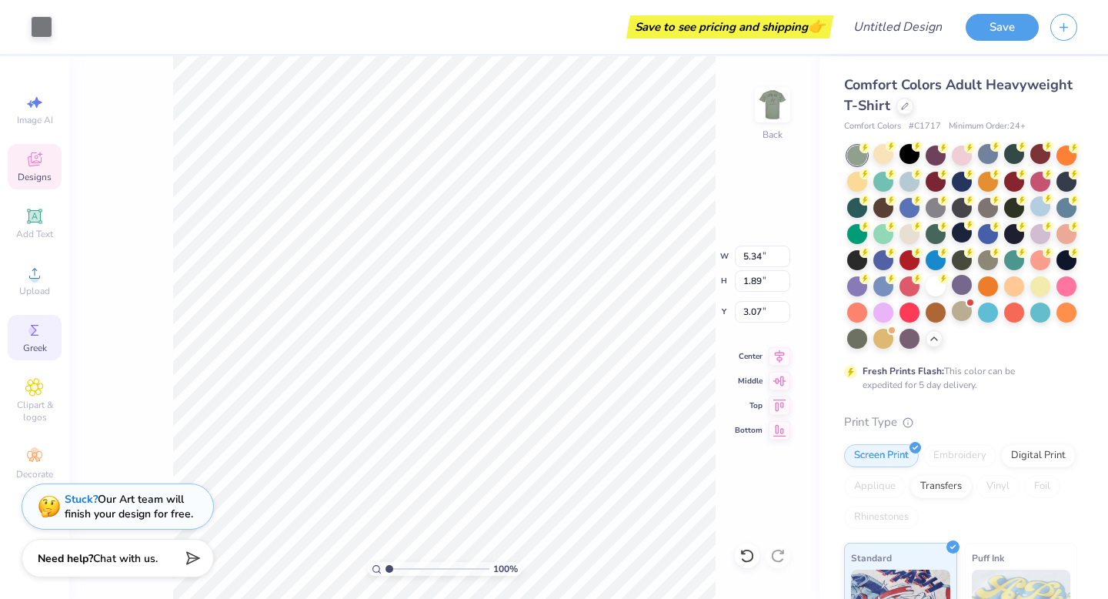
type input "5.51"
type input "2.07"
type input "3.00"
type input "5.34"
type input "1.89"
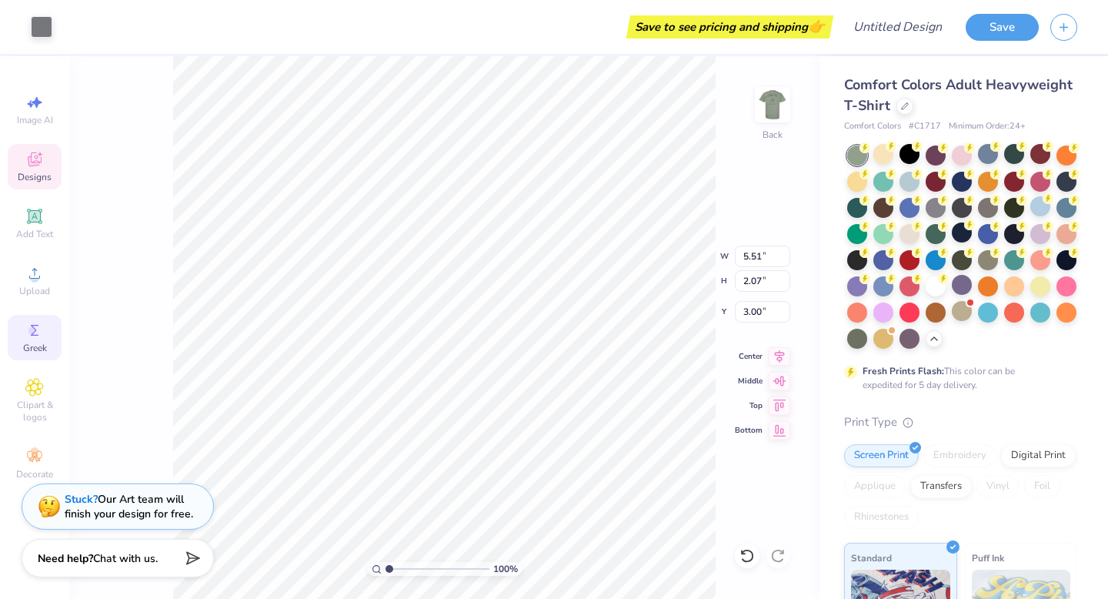
type input "3.07"
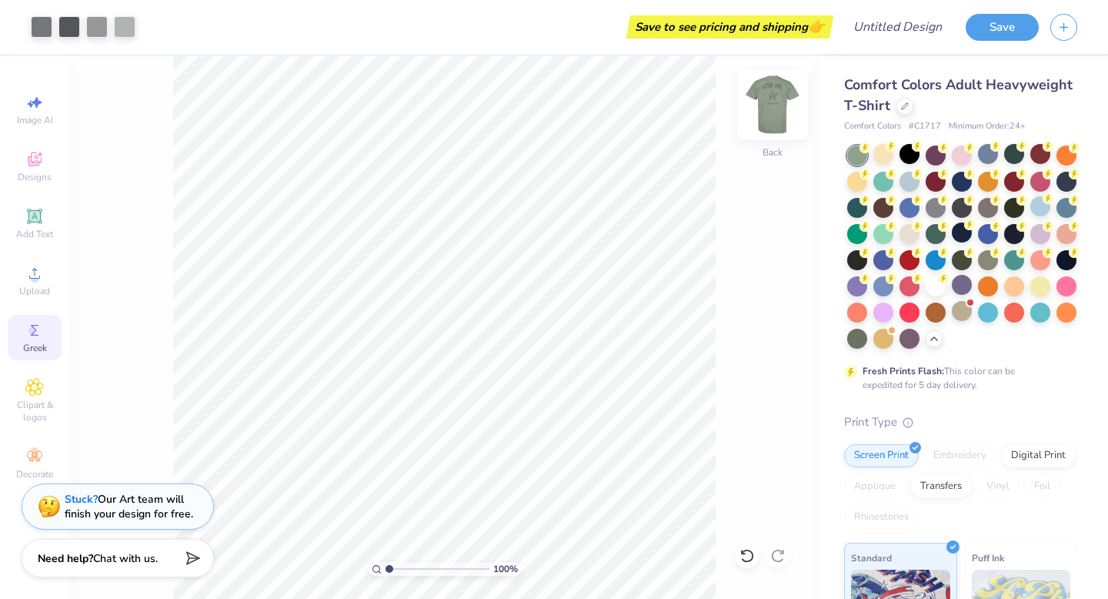
click at [768, 111] on img at bounding box center [773, 105] width 62 height 62
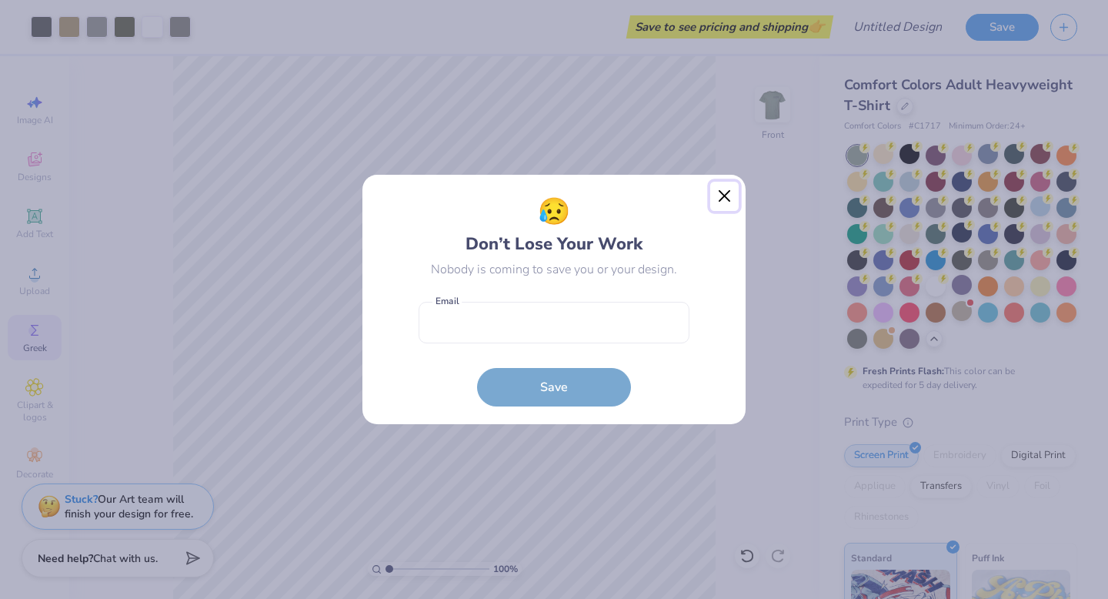
click at [726, 194] on button "Close" at bounding box center [724, 196] width 29 height 29
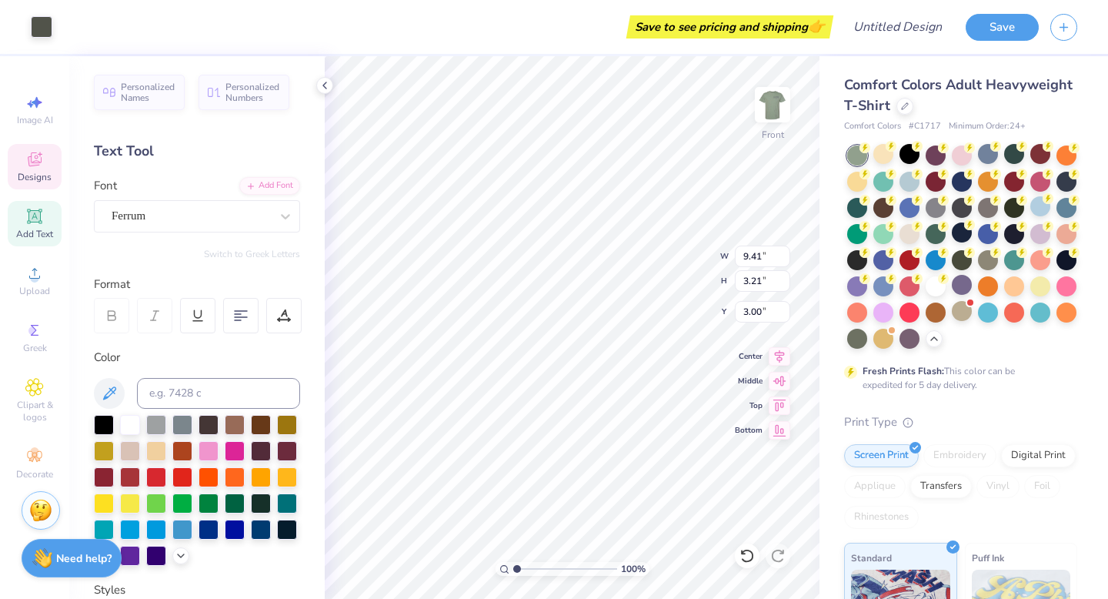
type input "3.00"
type input "9.74"
type input "11.03"
click at [777, 358] on icon at bounding box center [780, 354] width 10 height 13
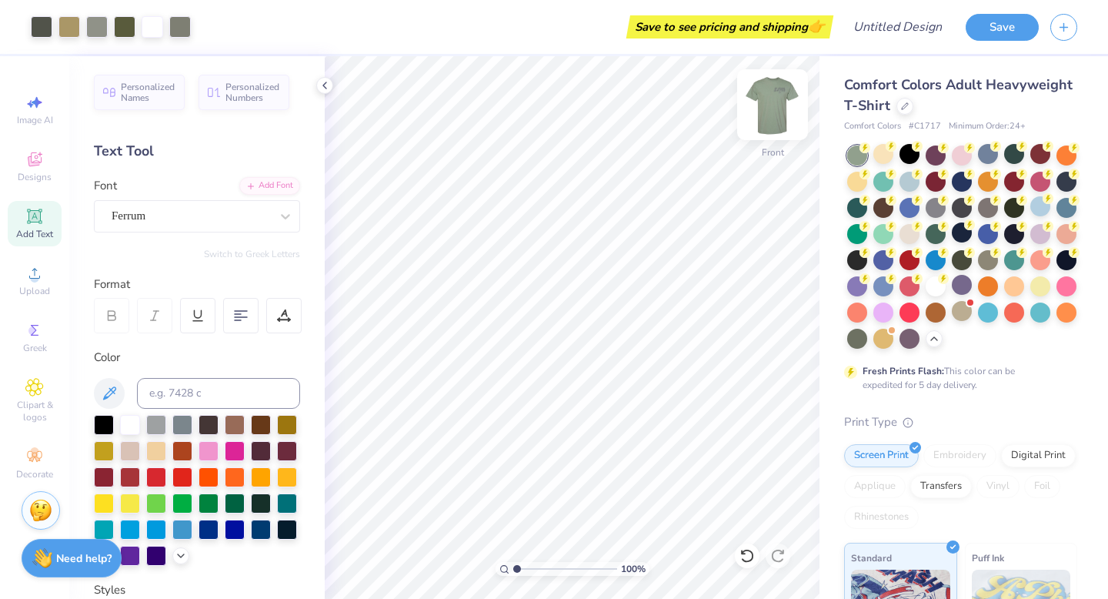
click at [758, 111] on img at bounding box center [773, 105] width 62 height 62
click at [770, 93] on img at bounding box center [773, 105] width 62 height 62
click at [991, 162] on div at bounding box center [988, 154] width 20 height 20
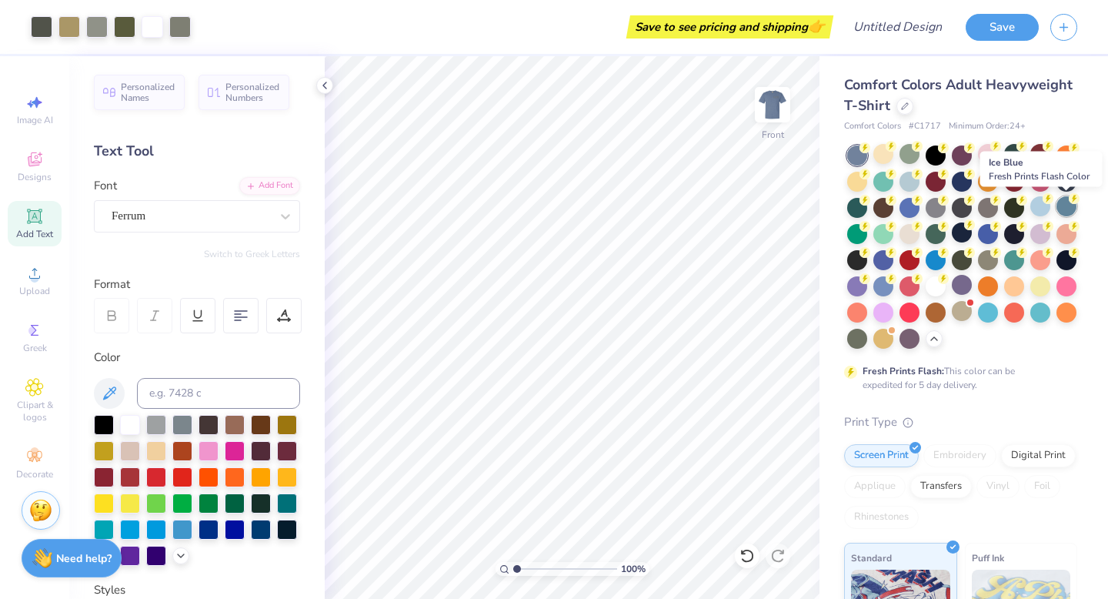
click at [1074, 209] on div at bounding box center [1067, 206] width 20 height 20
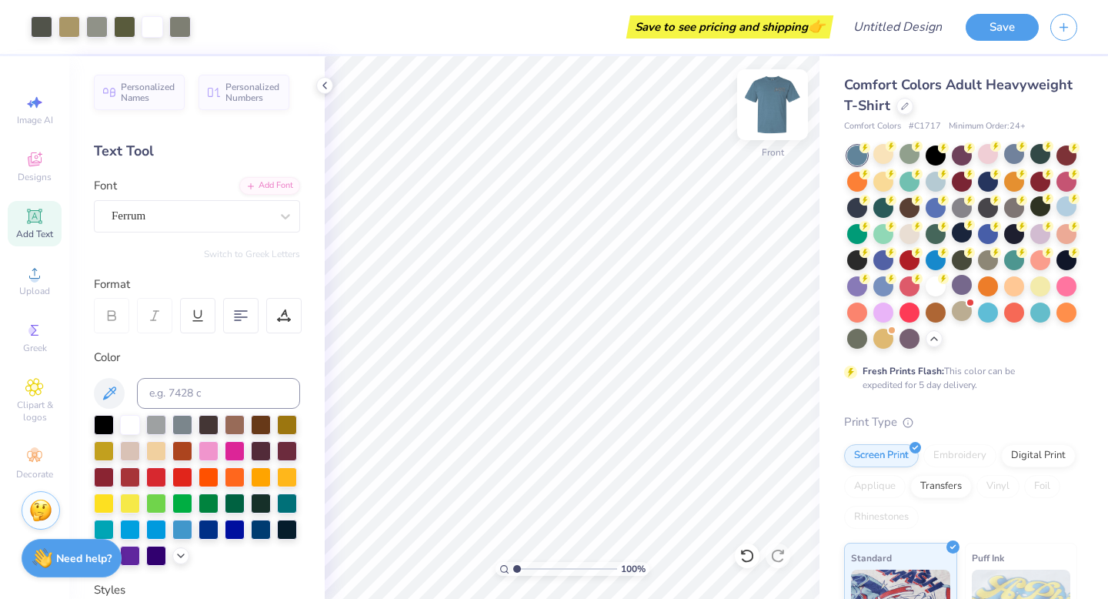
click at [763, 112] on img at bounding box center [773, 105] width 62 height 62
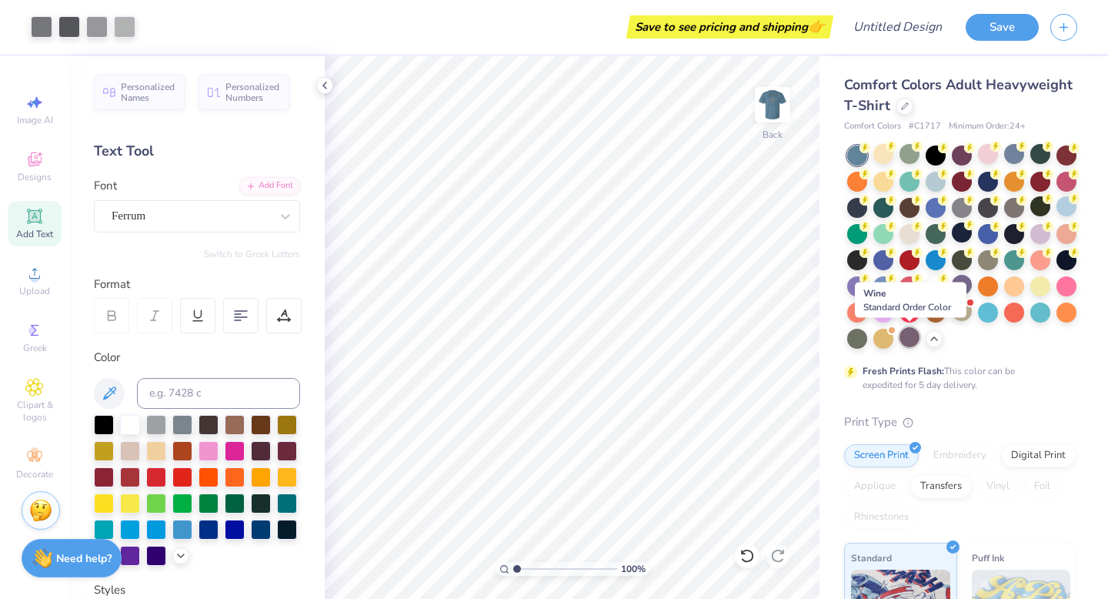
click at [913, 343] on div at bounding box center [910, 337] width 20 height 20
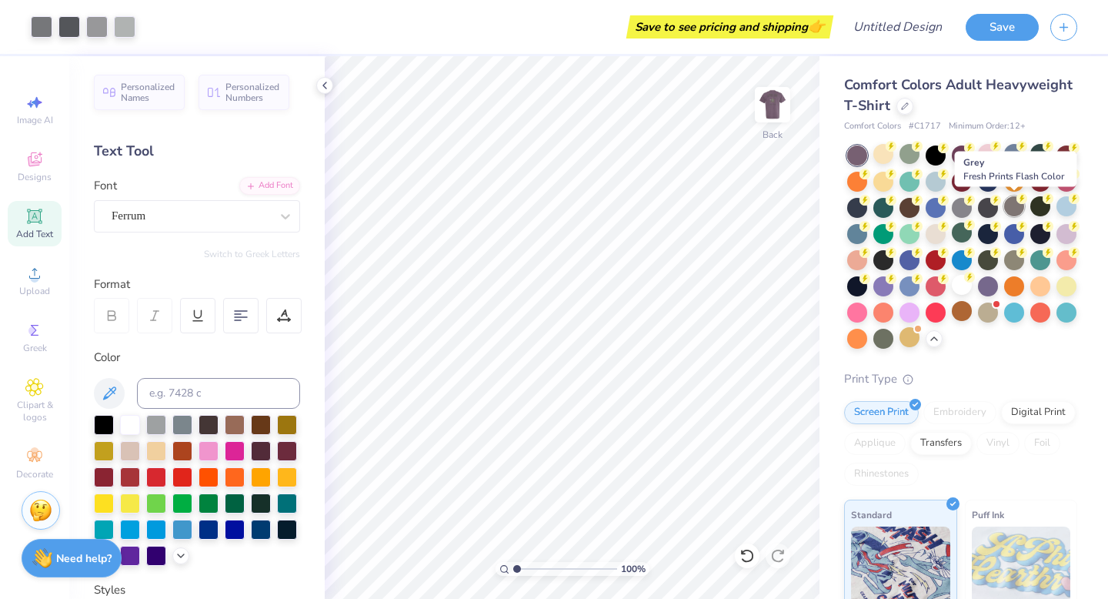
click at [1014, 206] on div at bounding box center [1014, 206] width 20 height 20
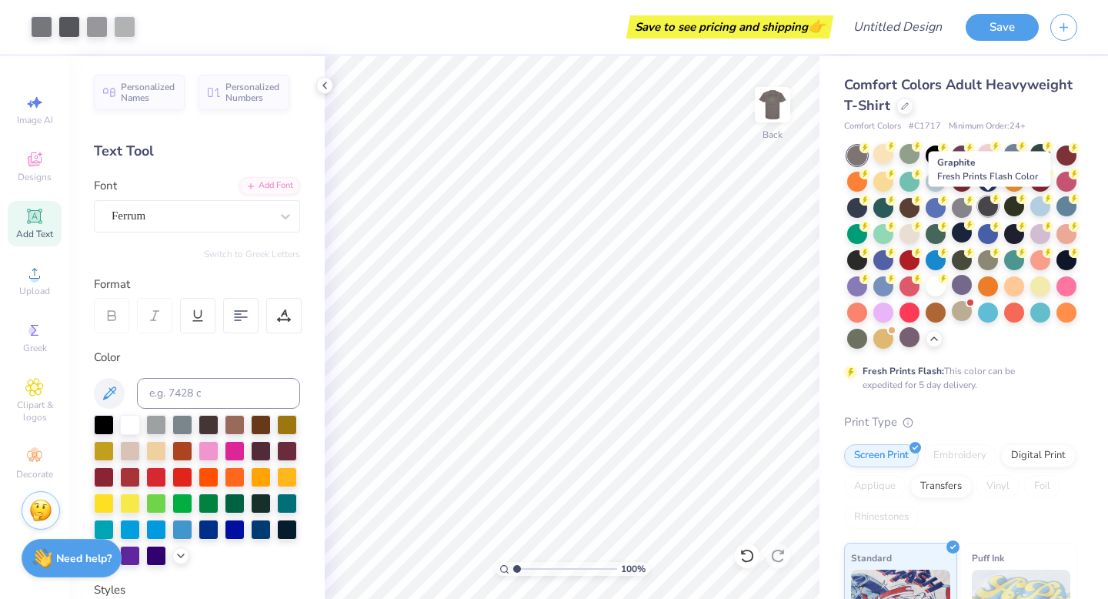
click at [985, 205] on div at bounding box center [988, 206] width 20 height 20
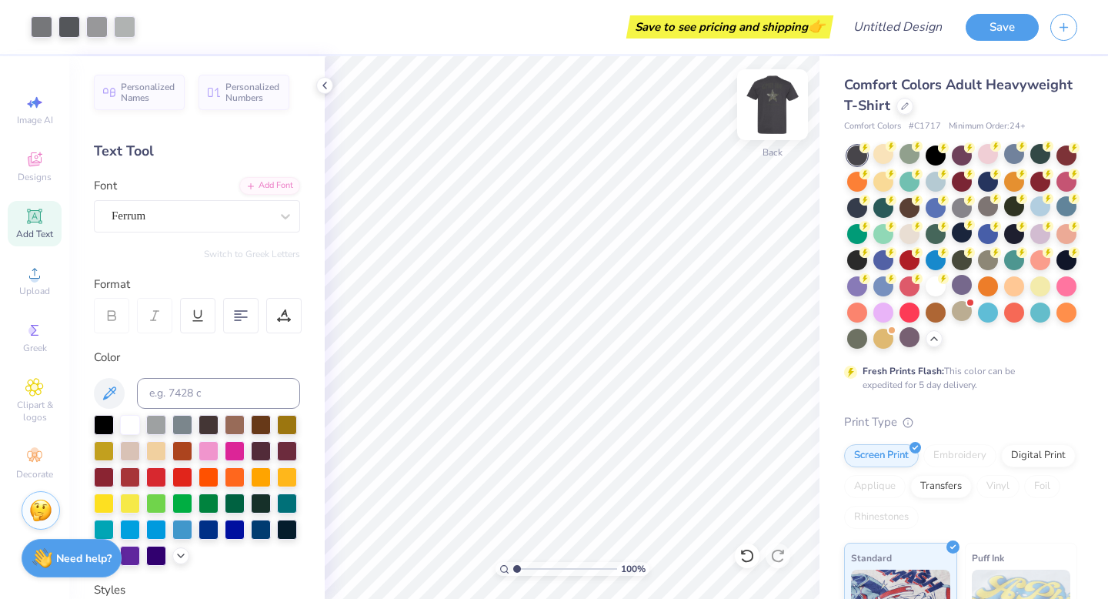
click at [770, 107] on img at bounding box center [773, 105] width 62 height 62
click at [765, 109] on img at bounding box center [773, 105] width 62 height 62
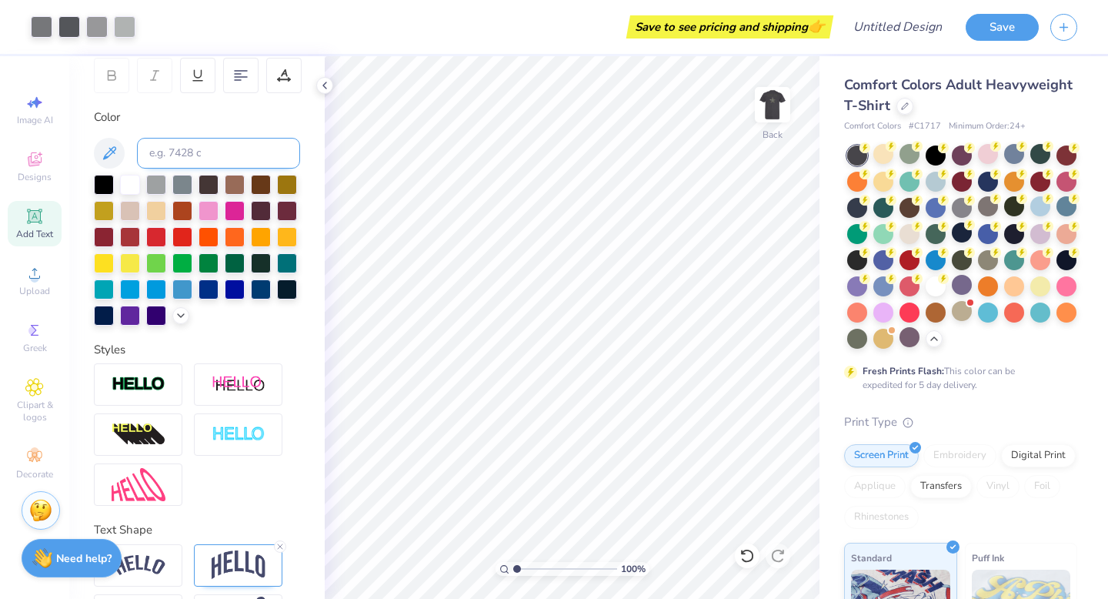
scroll to position [296, 0]
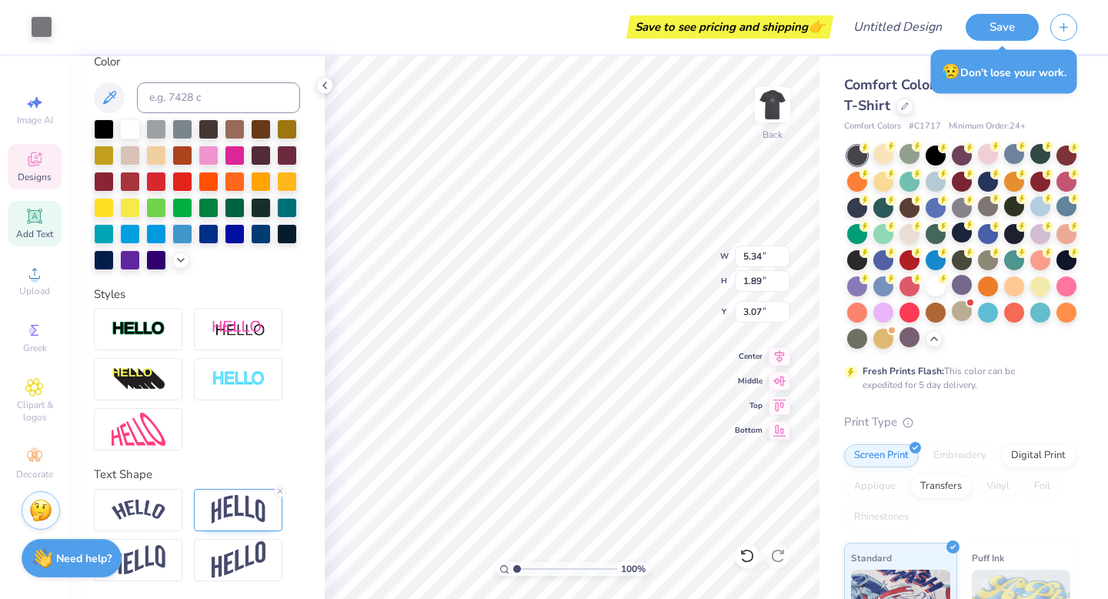
type input "3.00"
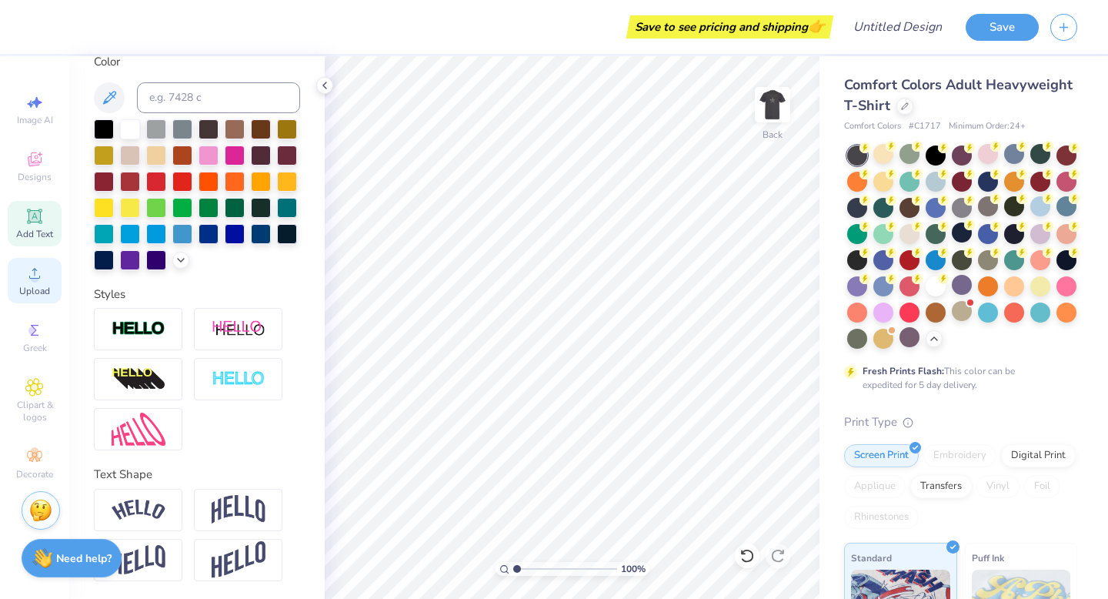
click at [37, 270] on icon at bounding box center [34, 273] width 18 height 18
click at [22, 284] on div "Upload" at bounding box center [35, 280] width 54 height 45
click at [38, 112] on div "Image AI" at bounding box center [35, 109] width 54 height 45
select select "4"
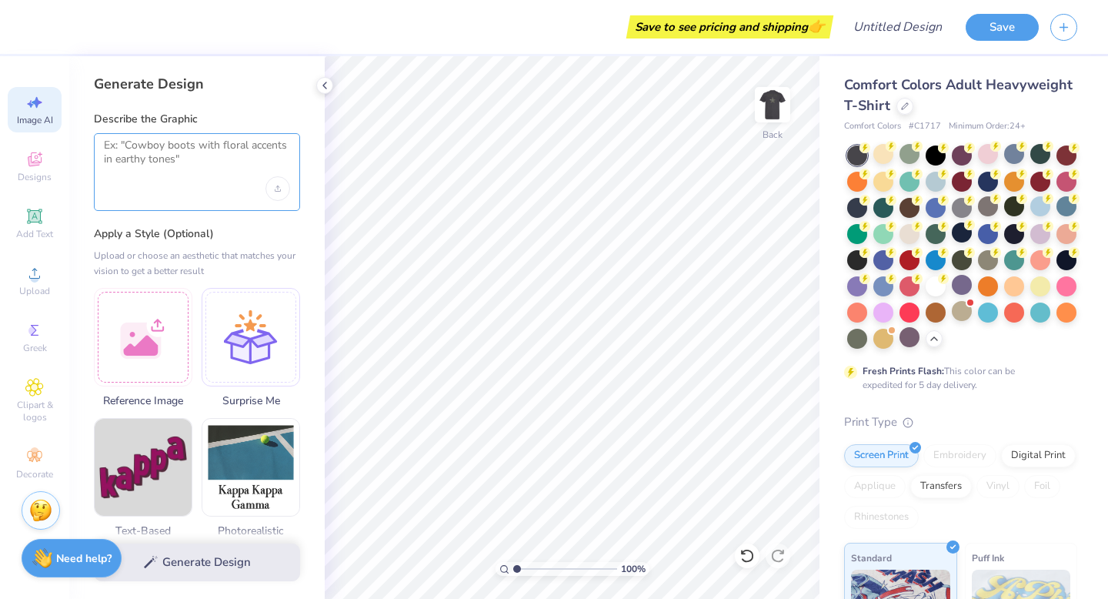
click at [186, 159] on textarea at bounding box center [197, 158] width 186 height 38
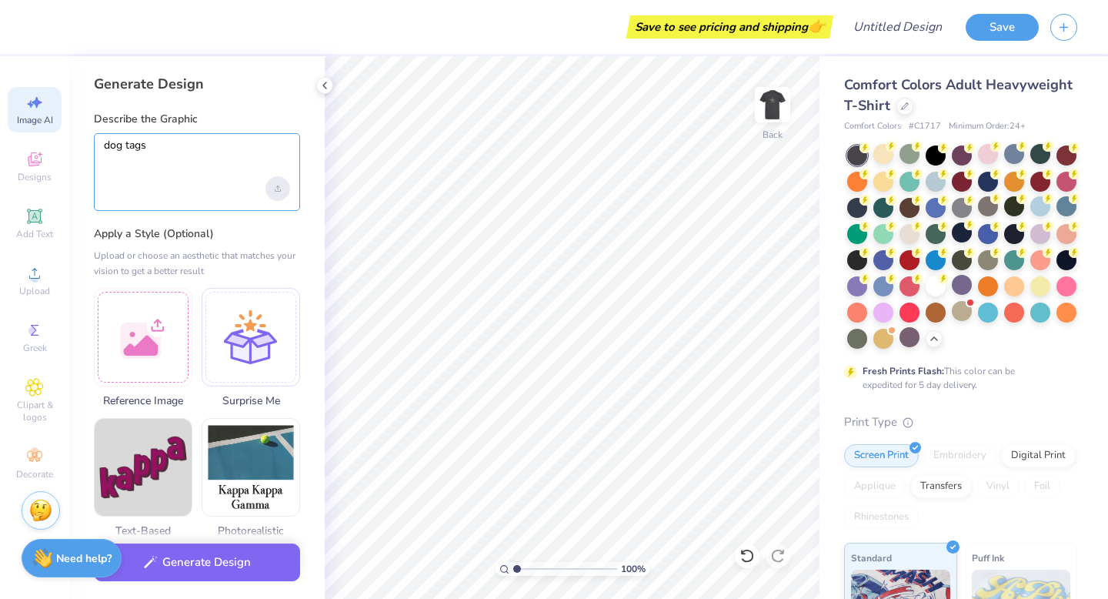
type textarea "dog tags"
click at [277, 191] on icon "Upload image" at bounding box center [277, 190] width 5 height 2
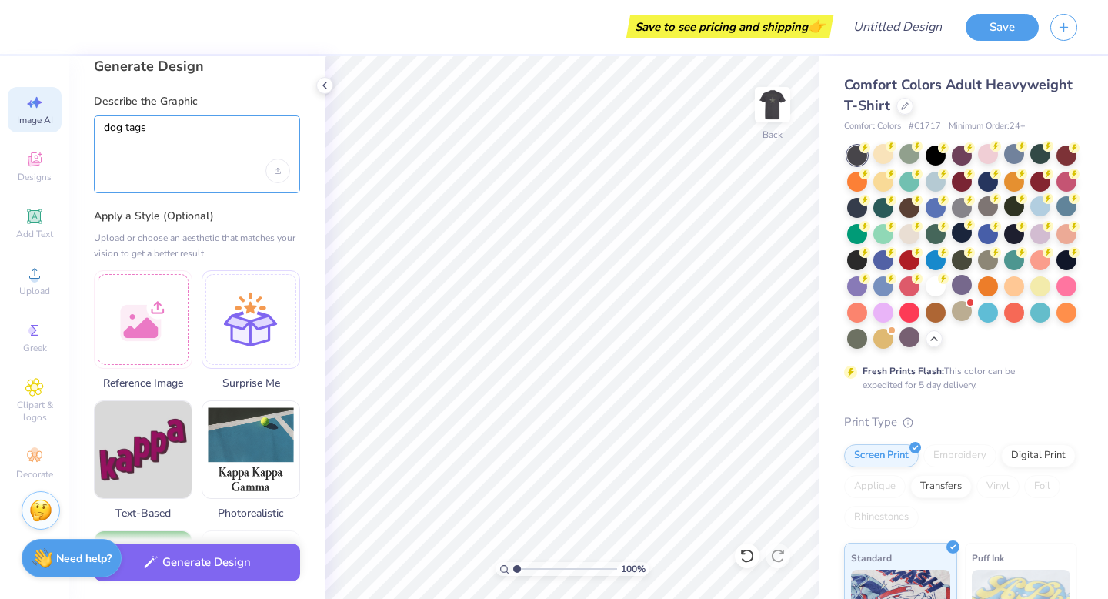
click at [179, 137] on textarea "dog tags" at bounding box center [197, 140] width 186 height 38
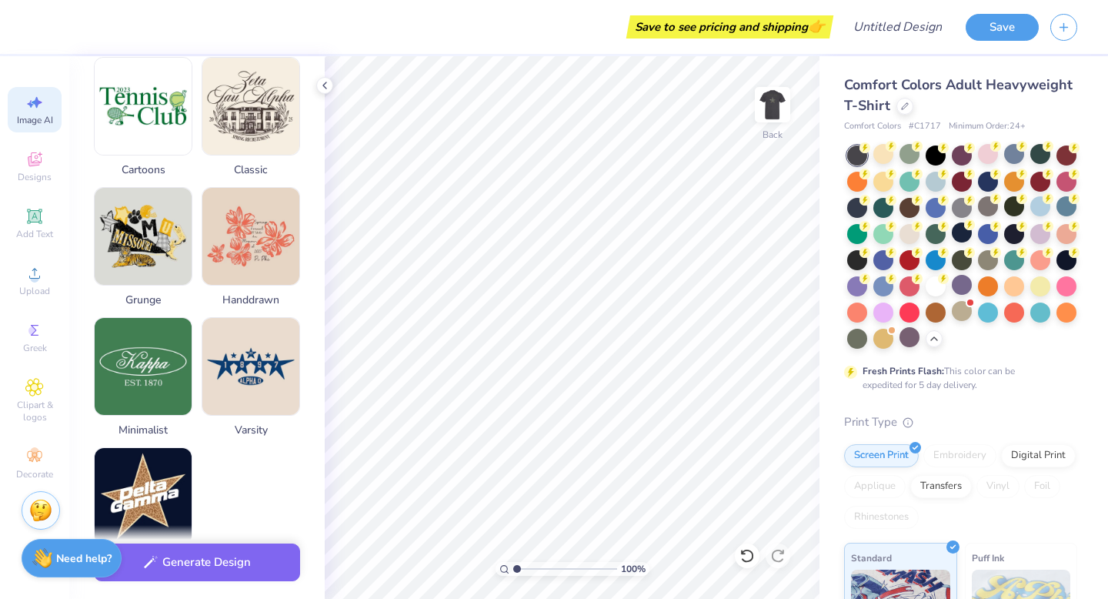
scroll to position [717, 0]
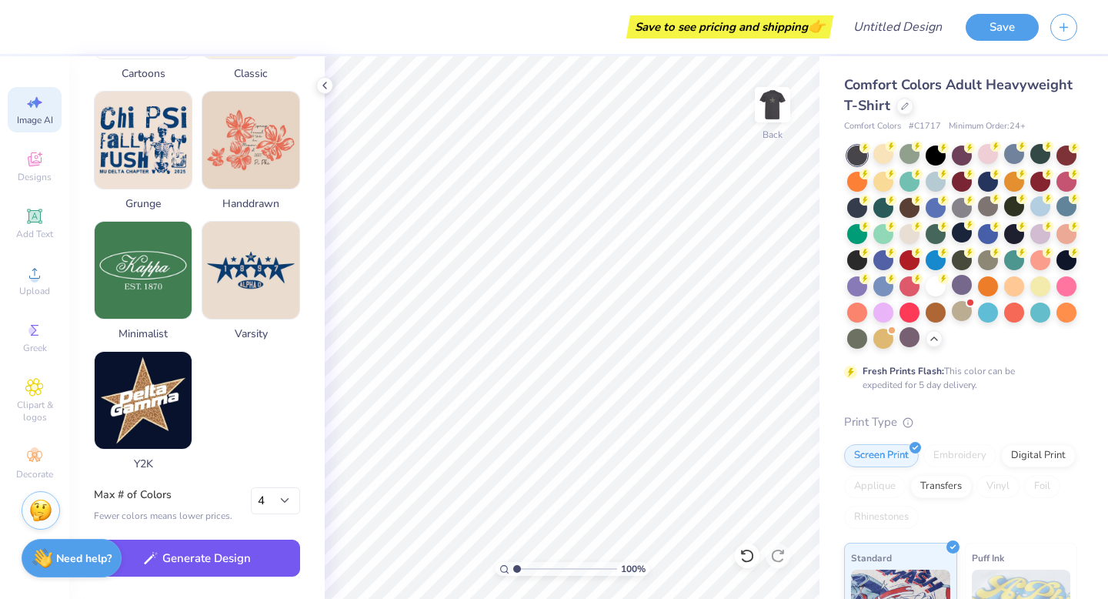
click at [201, 557] on button "Generate Design" at bounding box center [197, 559] width 206 height 38
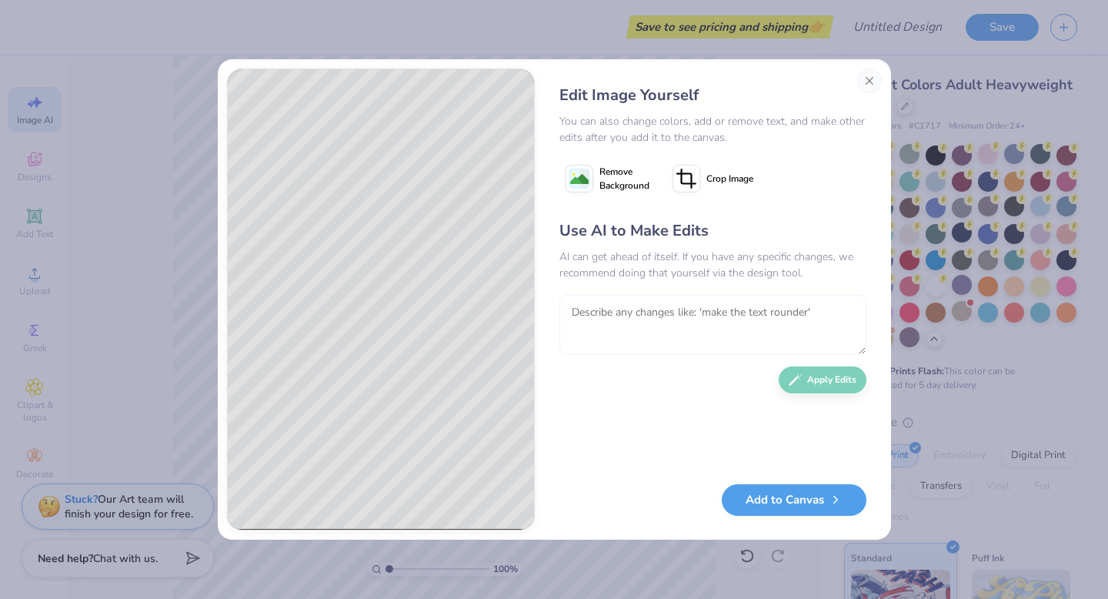
click at [630, 313] on textarea at bounding box center [713, 325] width 307 height 60
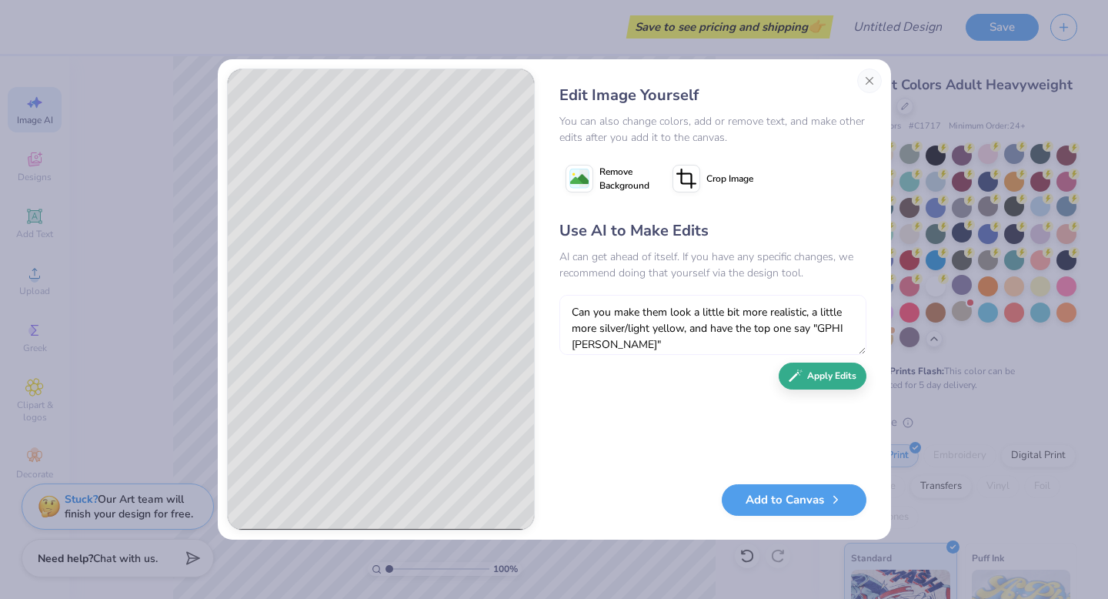
type textarea "Can you make them look a little bit more realistic, a little more silver/light …"
click at [828, 388] on button "Apply Edits" at bounding box center [823, 376] width 88 height 27
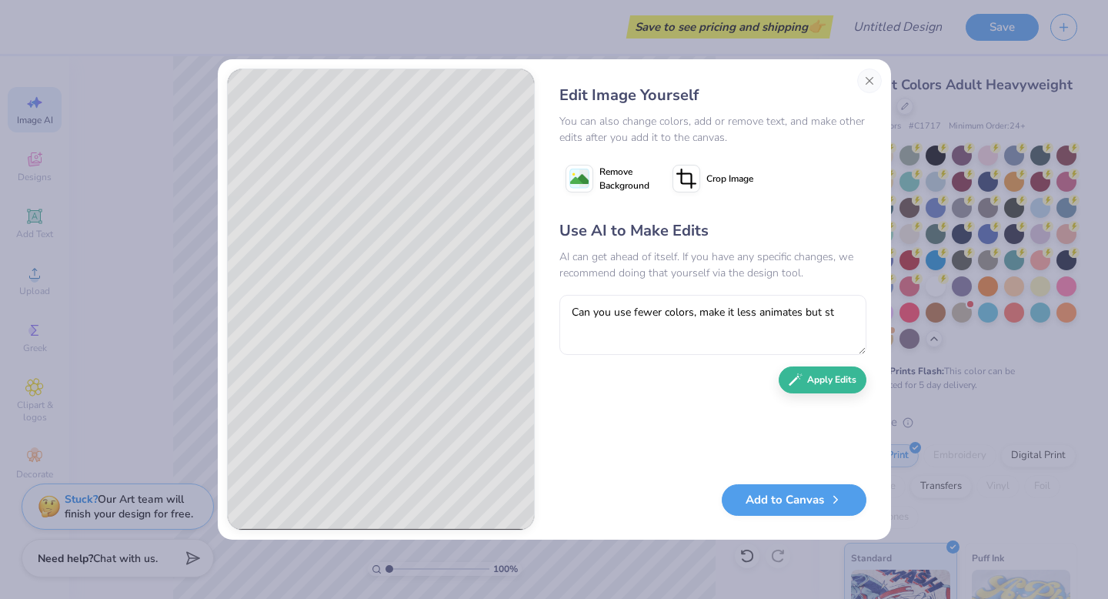
type textarea "Can you use fewer colors, make it less animates but sti"
